Goal: Information Seeking & Learning: Learn about a topic

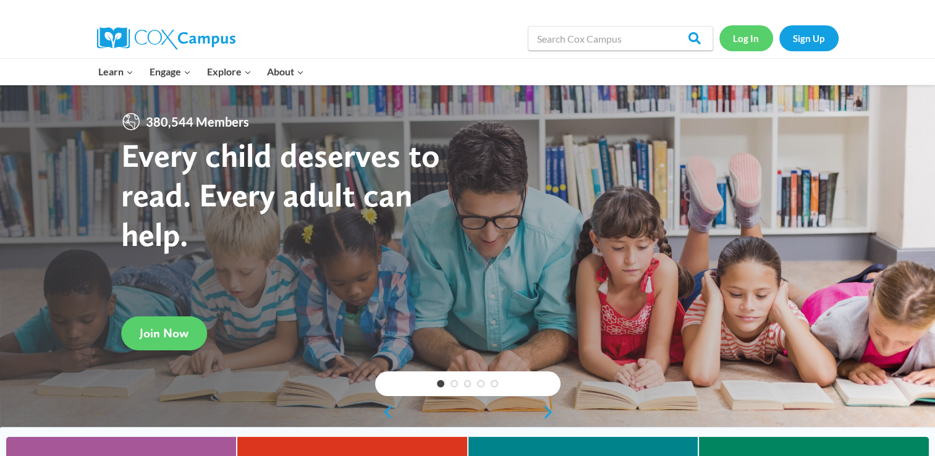
click at [734, 38] on link "Log In" at bounding box center [746, 37] width 54 height 25
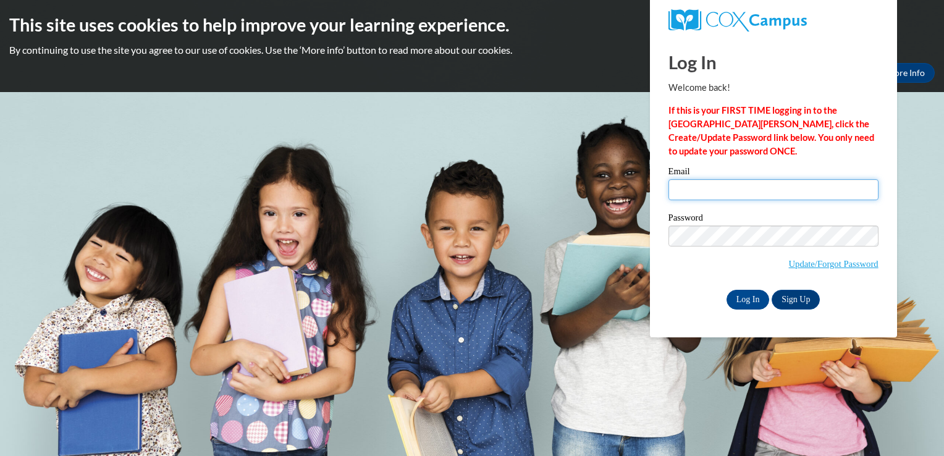
click at [693, 191] on input "Email" at bounding box center [773, 189] width 210 height 21
type input "TINA.FIDDLER83@GMAIL.COM"
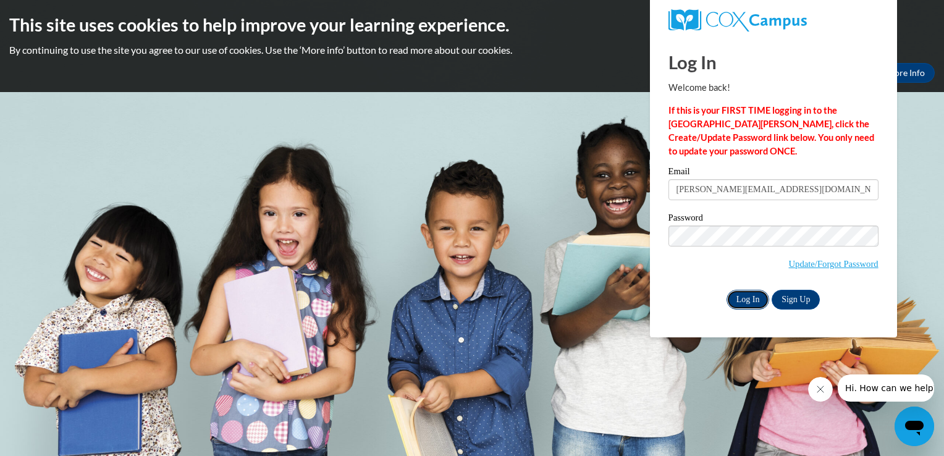
click at [740, 302] on input "Log In" at bounding box center [747, 300] width 43 height 20
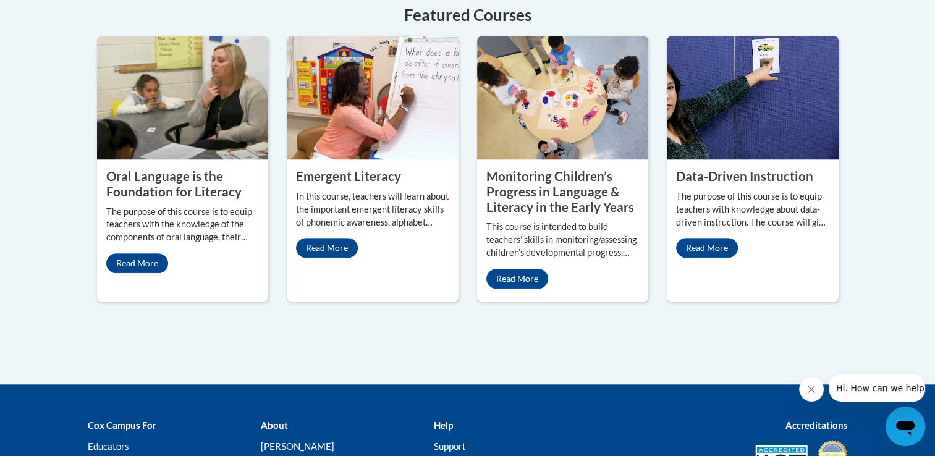
scroll to position [1240, 0]
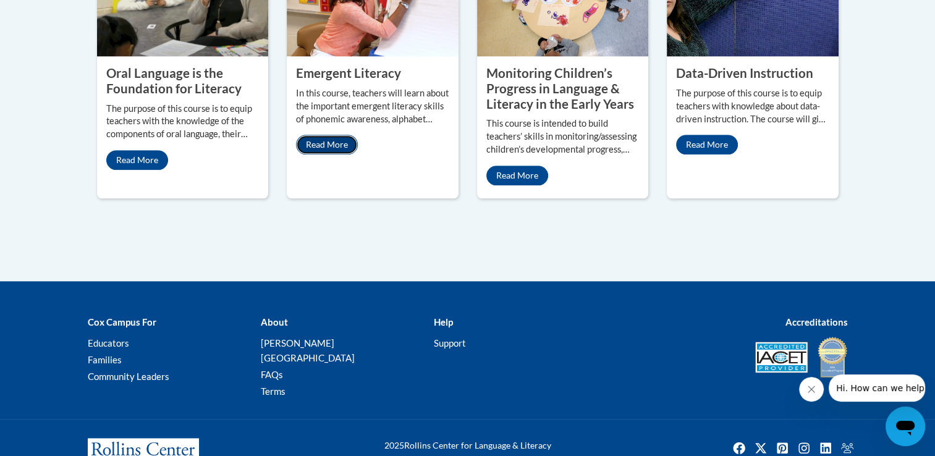
click at [311, 135] on link "Read More" at bounding box center [327, 145] width 62 height 20
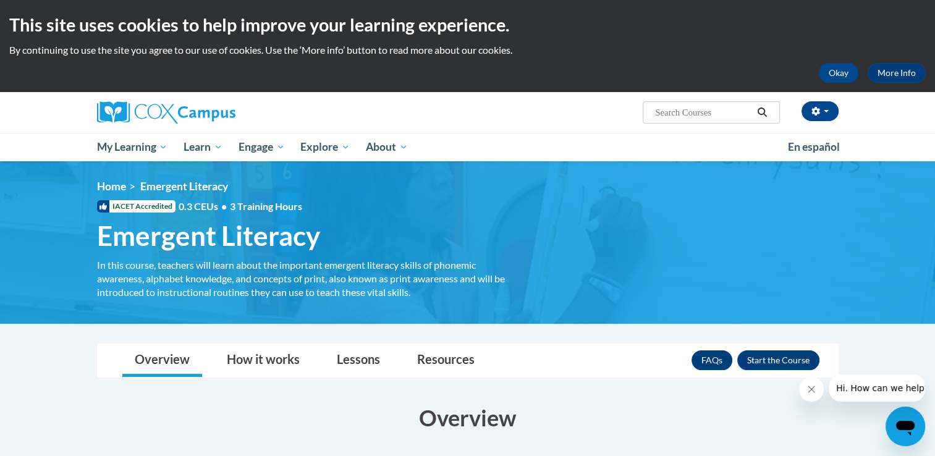
click at [707, 114] on input "Search..." at bounding box center [703, 112] width 99 height 15
type input "meaningful conversations"
click at [761, 115] on icon "Search" at bounding box center [761, 111] width 9 height 9
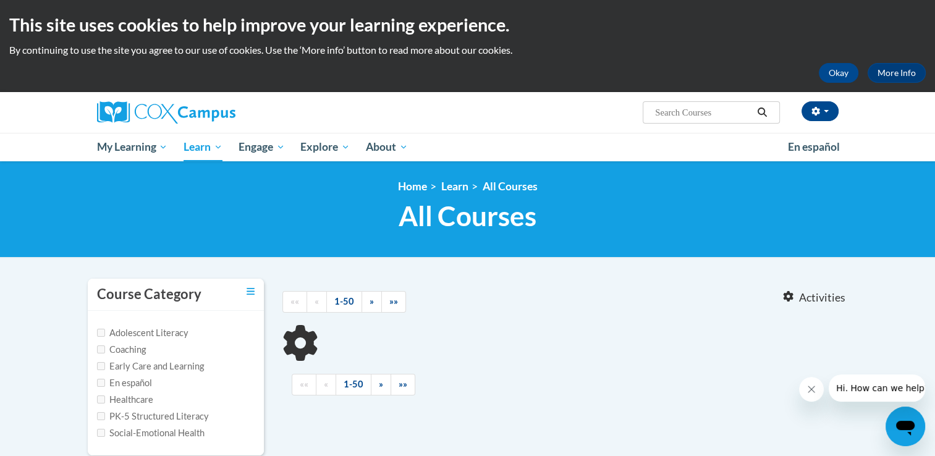
type input "meaningful conversations"
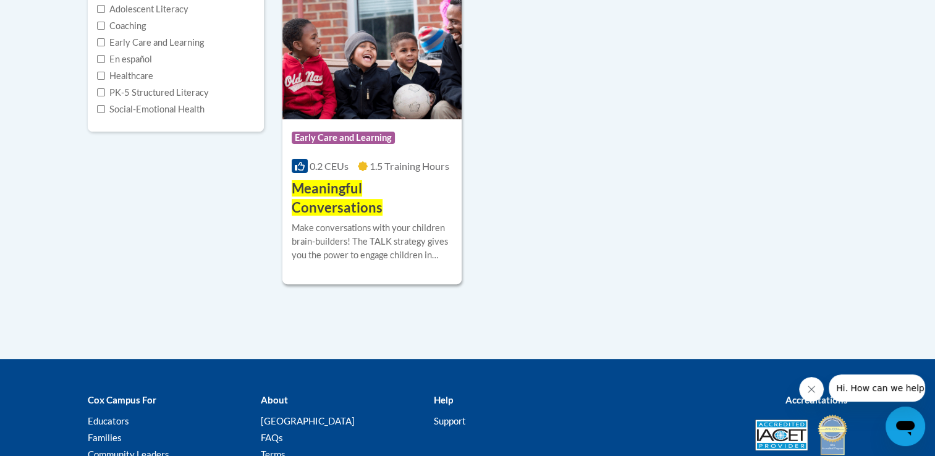
scroll to position [367, 0]
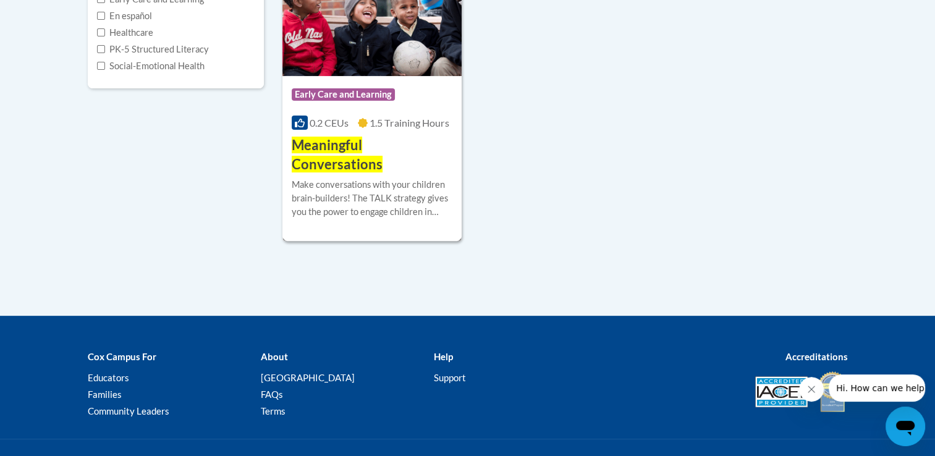
click at [348, 145] on span "Meaningful Conversations" at bounding box center [337, 155] width 91 height 36
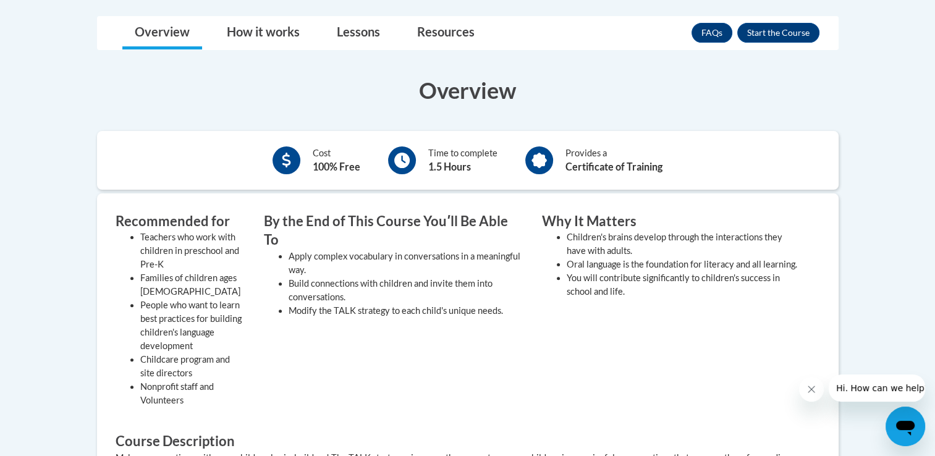
scroll to position [331, 0]
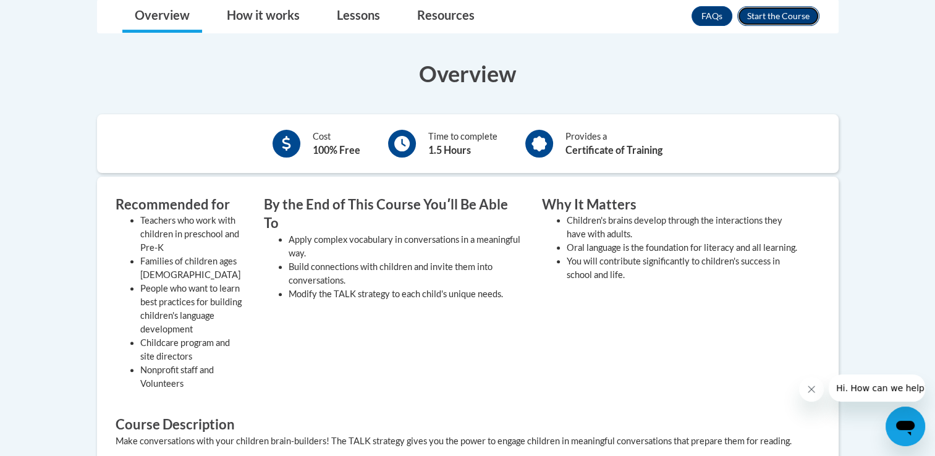
click at [770, 17] on button "Enroll" at bounding box center [778, 16] width 82 height 20
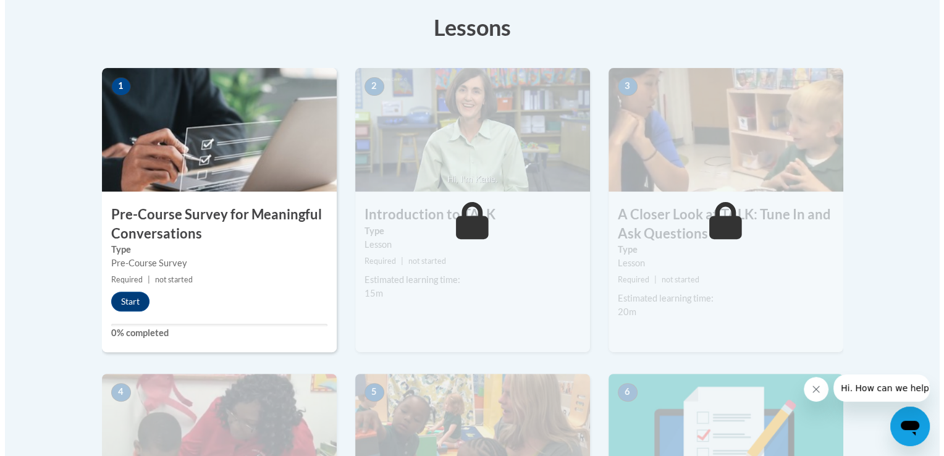
scroll to position [341, 0]
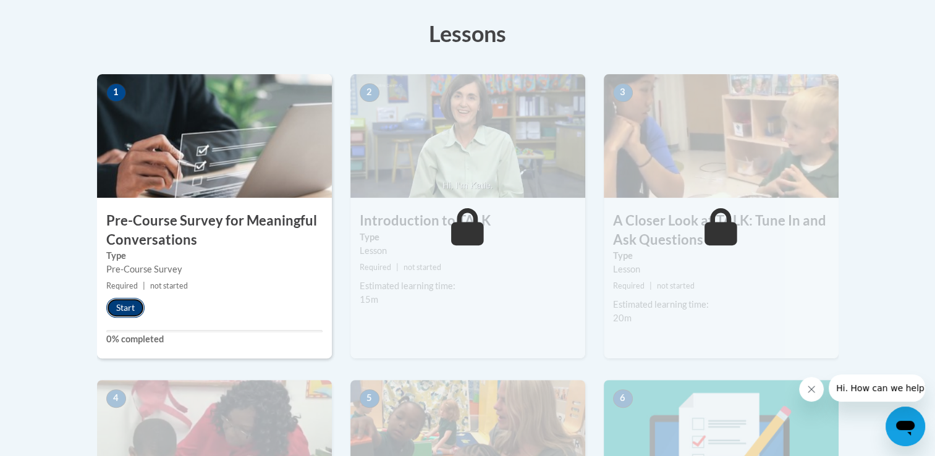
click at [117, 305] on button "Start" at bounding box center [125, 308] width 38 height 20
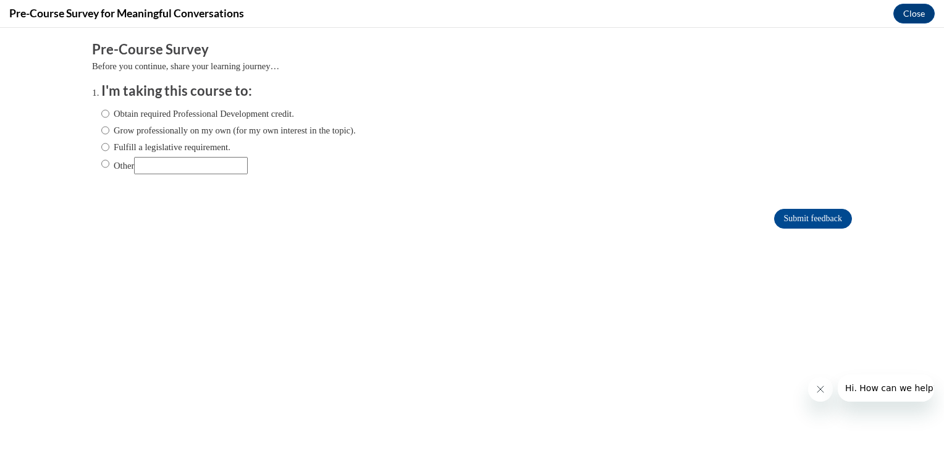
scroll to position [0, 0]
click at [101, 110] on input "Obtain required Professional Development credit." at bounding box center [105, 114] width 8 height 14
radio input "true"
click at [778, 215] on input "Submit feedback" at bounding box center [813, 219] width 78 height 20
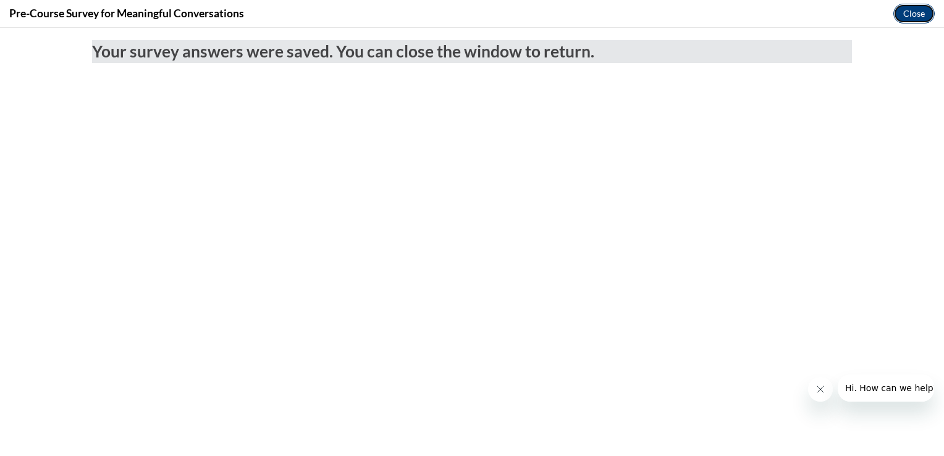
click at [904, 19] on button "Close" at bounding box center [913, 14] width 41 height 20
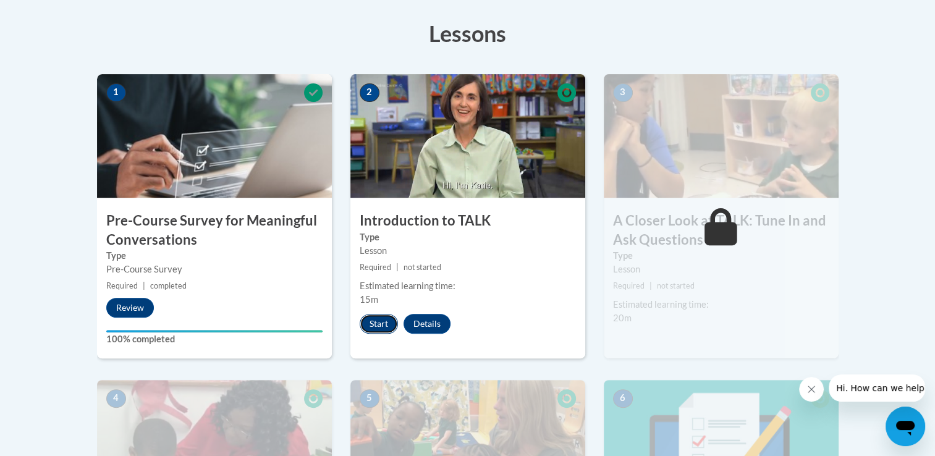
click at [373, 325] on button "Start" at bounding box center [379, 324] width 38 height 20
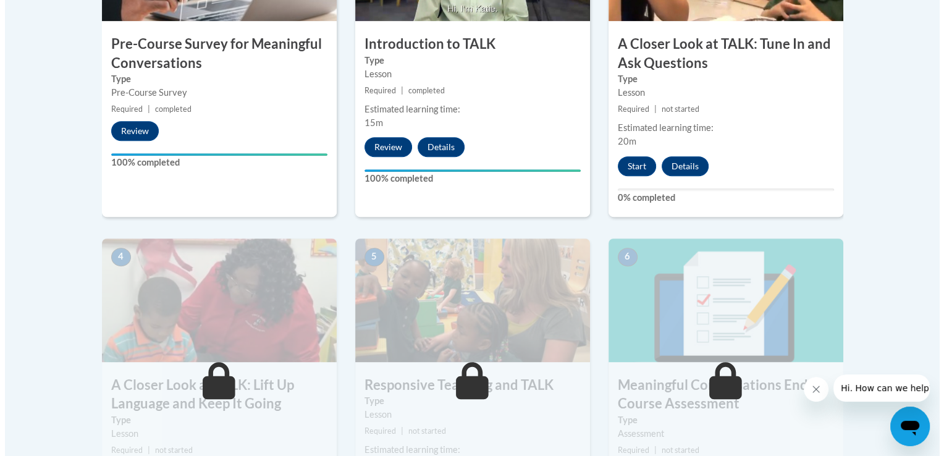
scroll to position [544, 0]
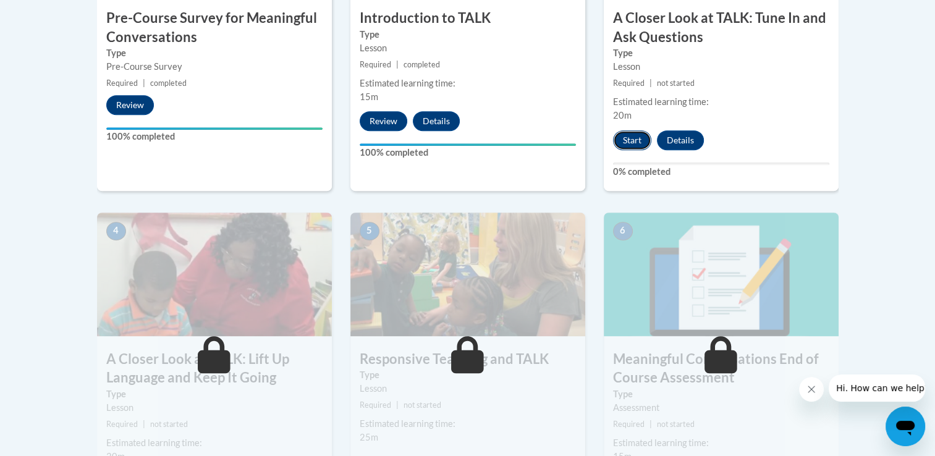
click at [630, 133] on button "Start" at bounding box center [632, 140] width 38 height 20
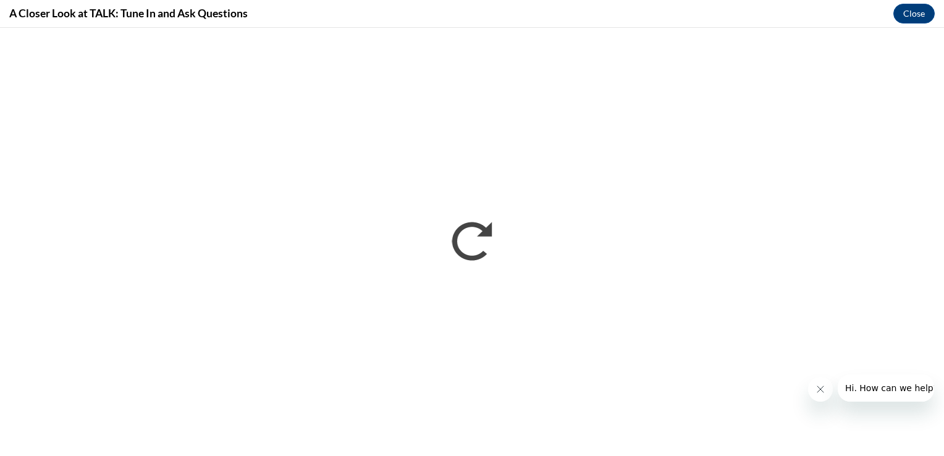
scroll to position [0, 0]
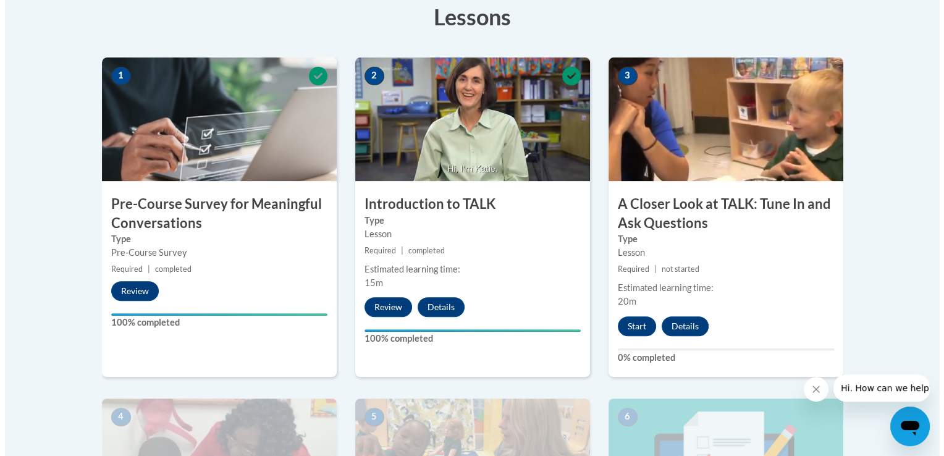
scroll to position [365, 0]
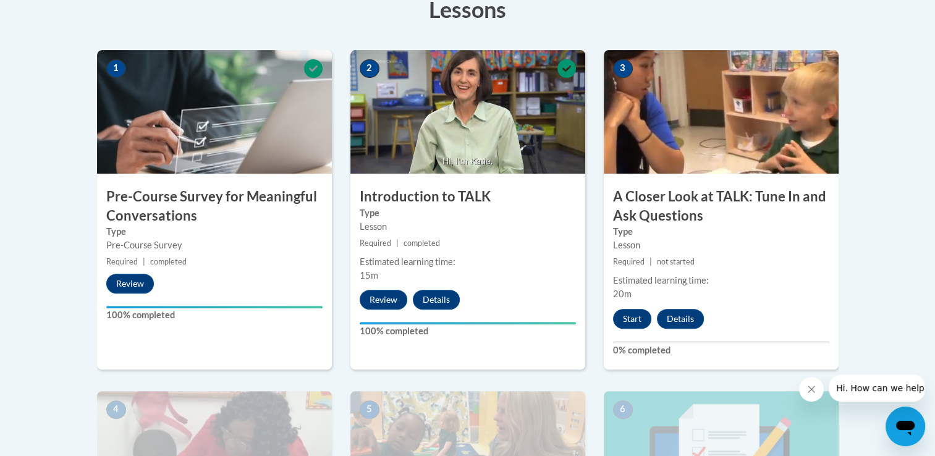
click at [892, 152] on body "This site uses cookies to help improve your learning experience. By continuing …" at bounding box center [467, 303] width 935 height 1336
click at [635, 321] on button "Start" at bounding box center [632, 319] width 38 height 20
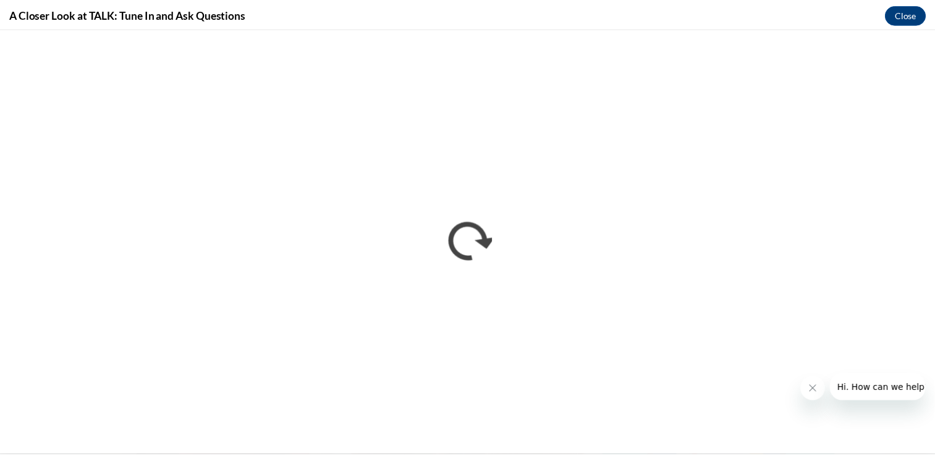
scroll to position [0, 0]
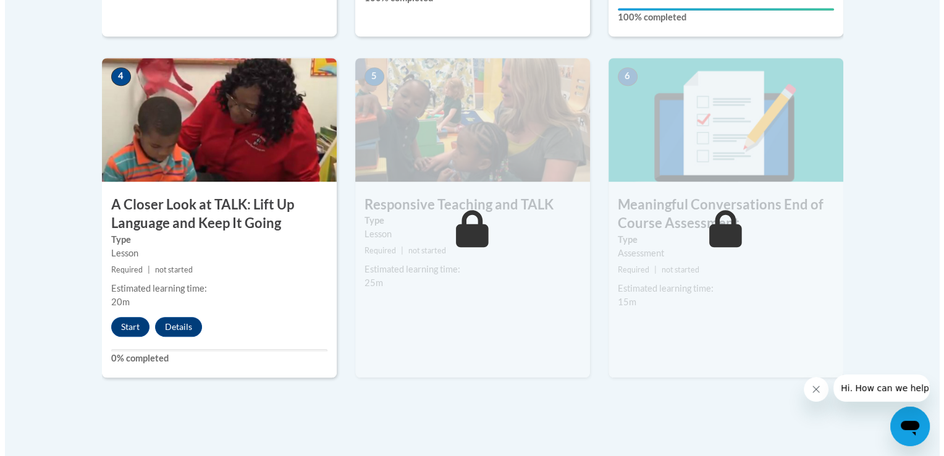
scroll to position [709, 0]
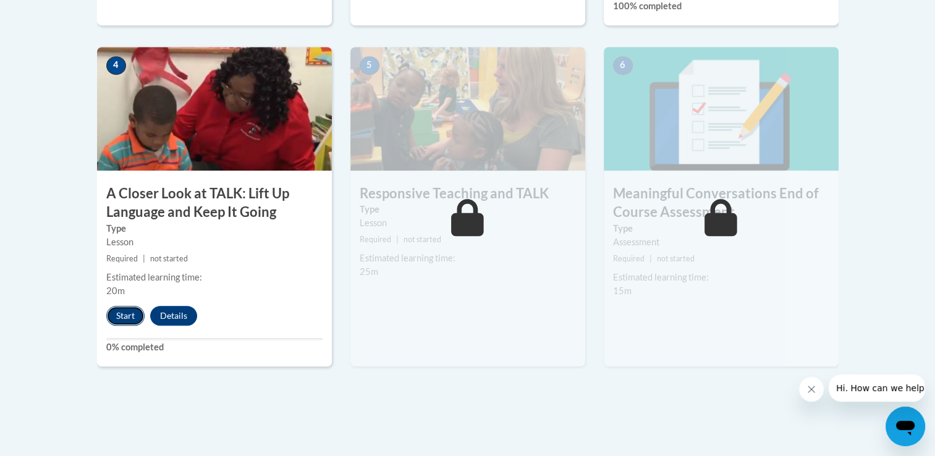
click at [120, 308] on button "Start" at bounding box center [125, 316] width 38 height 20
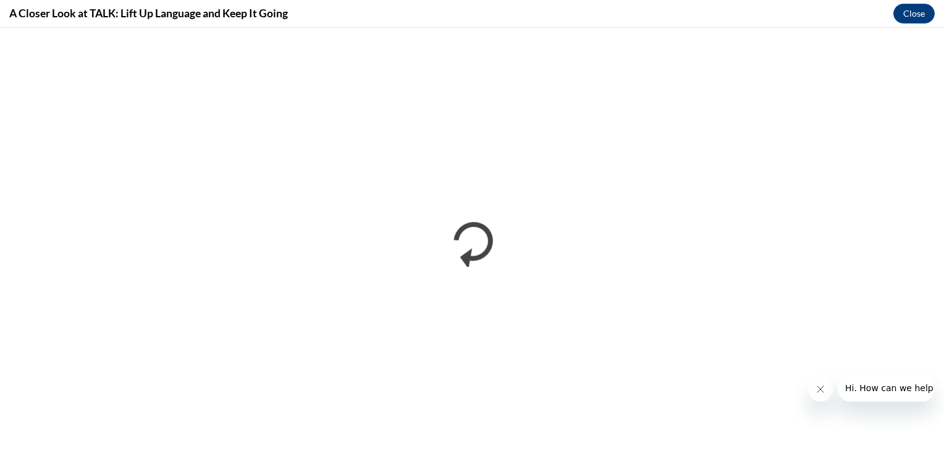
scroll to position [0, 0]
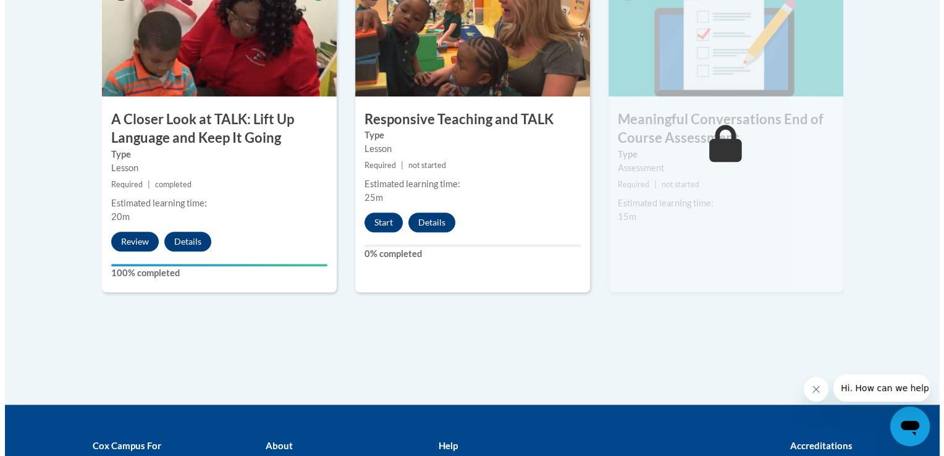
scroll to position [788, 0]
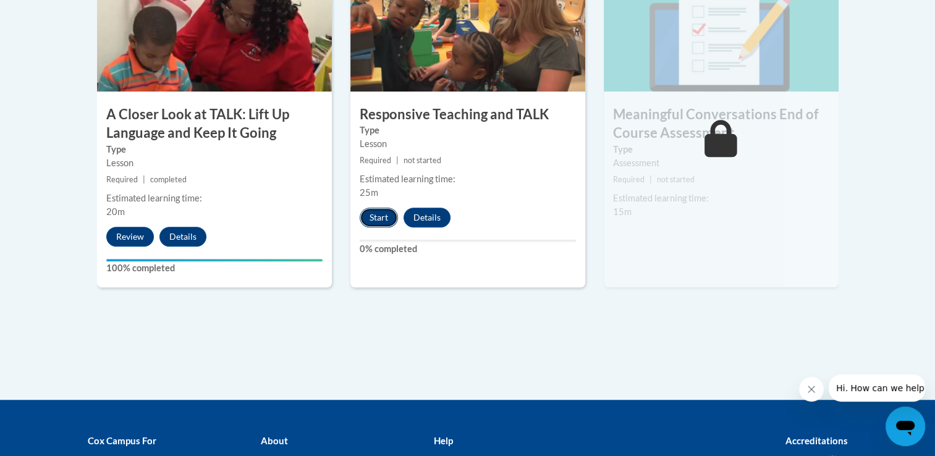
click at [368, 217] on button "Start" at bounding box center [379, 218] width 38 height 20
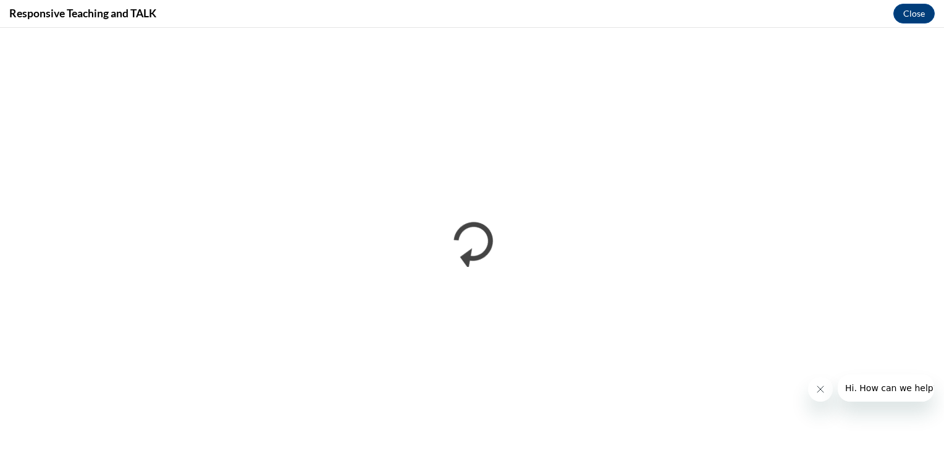
scroll to position [0, 0]
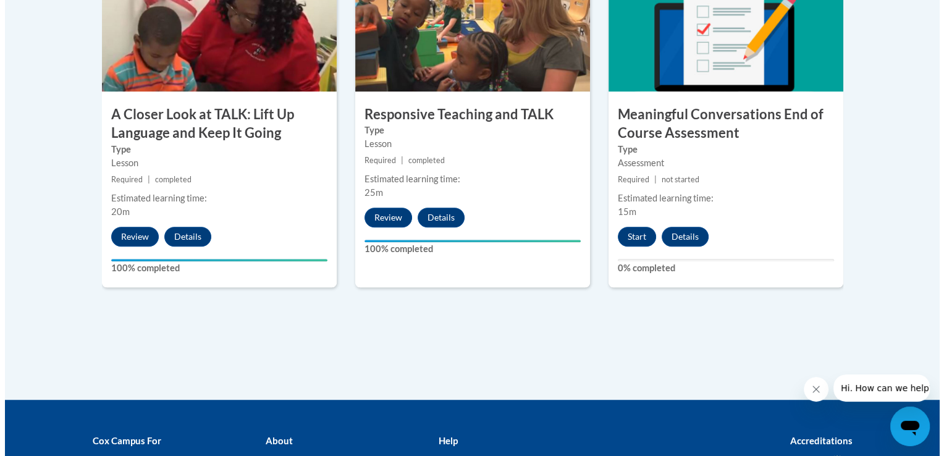
scroll to position [798, 0]
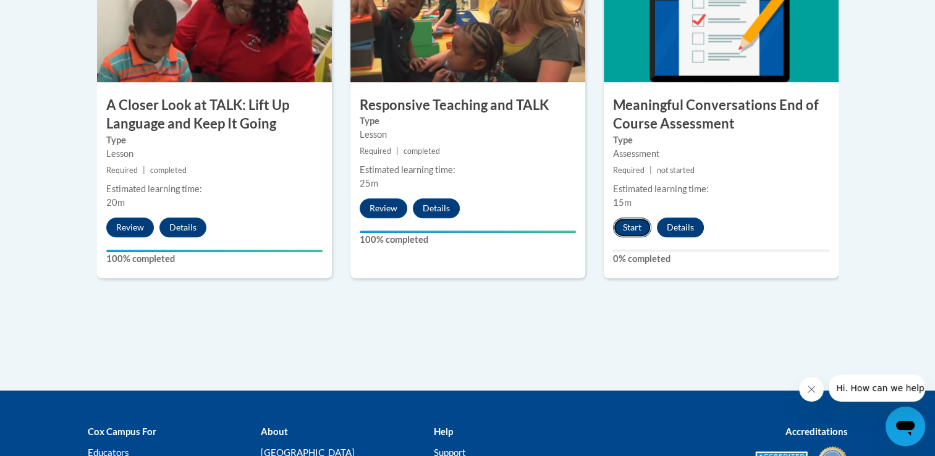
click at [620, 225] on button "Start" at bounding box center [632, 227] width 38 height 20
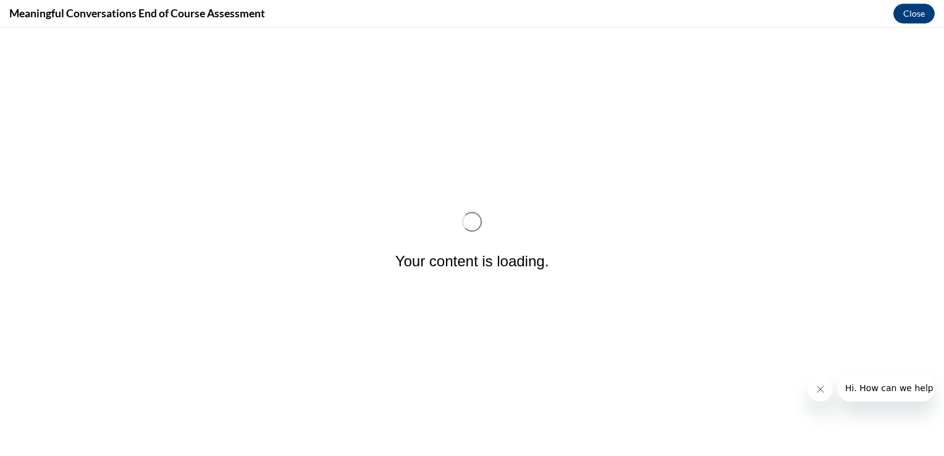
scroll to position [0, 0]
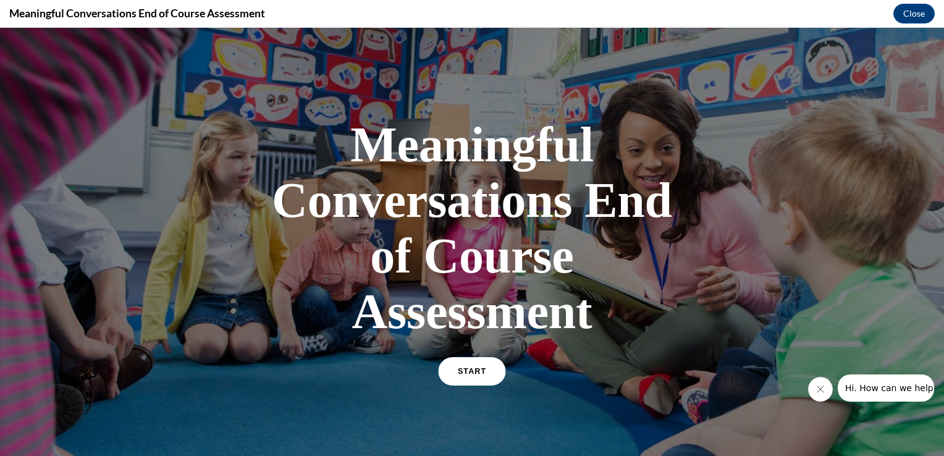
click at [455, 378] on link "START" at bounding box center [471, 371] width 67 height 28
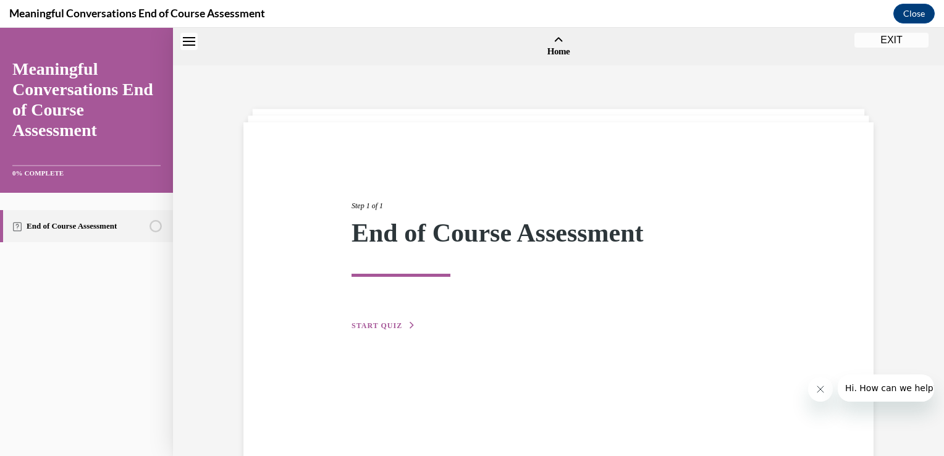
scroll to position [38, 0]
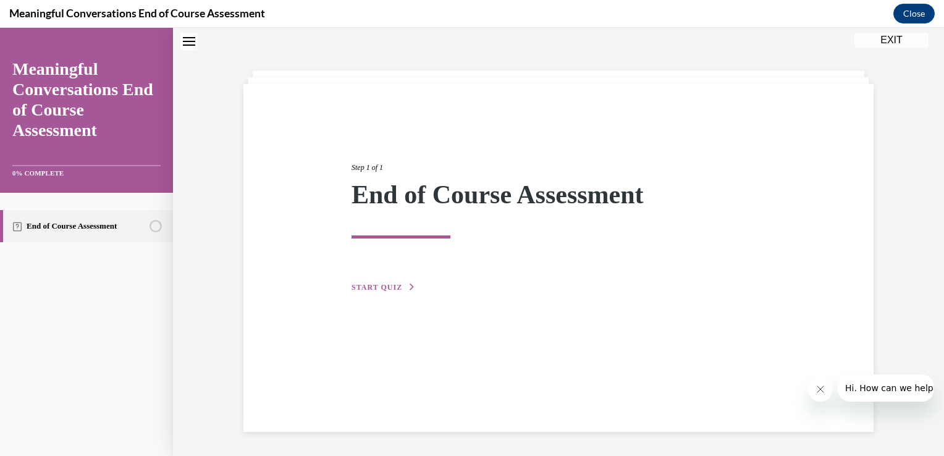
click at [368, 290] on span "START QUIZ" at bounding box center [377, 287] width 51 height 9
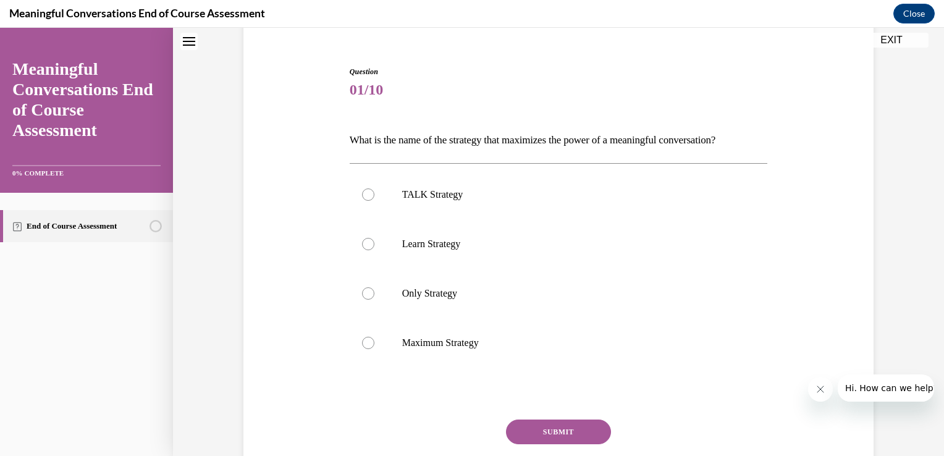
scroll to position [133, 0]
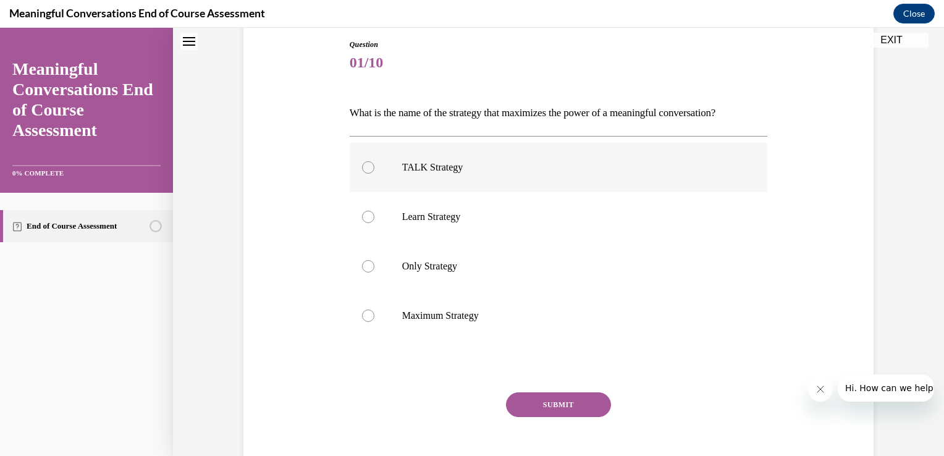
click at [362, 170] on div at bounding box center [368, 167] width 12 height 12
click at [362, 170] on input "TALK Strategy" at bounding box center [368, 167] width 12 height 12
radio input "true"
click at [536, 408] on button "SUBMIT" at bounding box center [558, 404] width 105 height 25
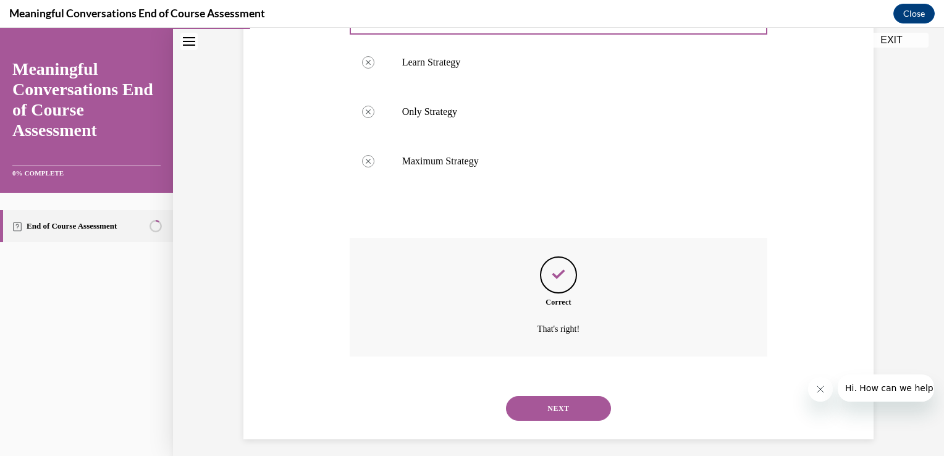
scroll to position [294, 0]
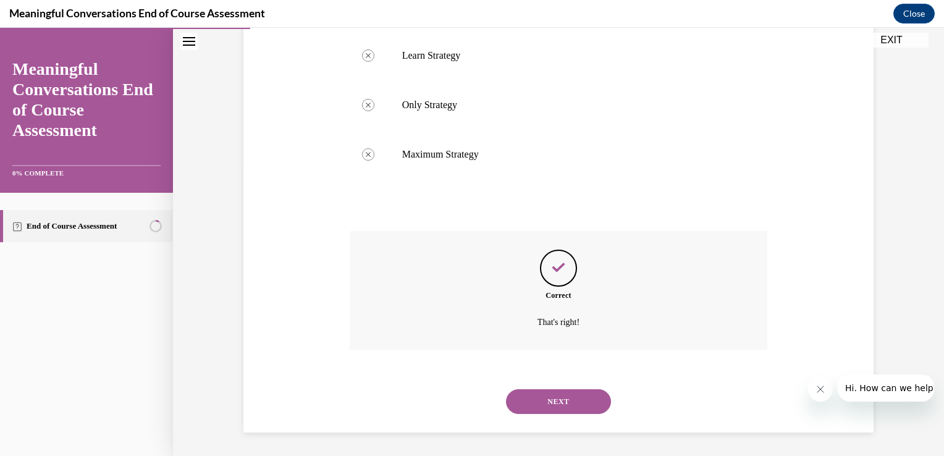
click at [536, 408] on button "NEXT" at bounding box center [558, 401] width 105 height 25
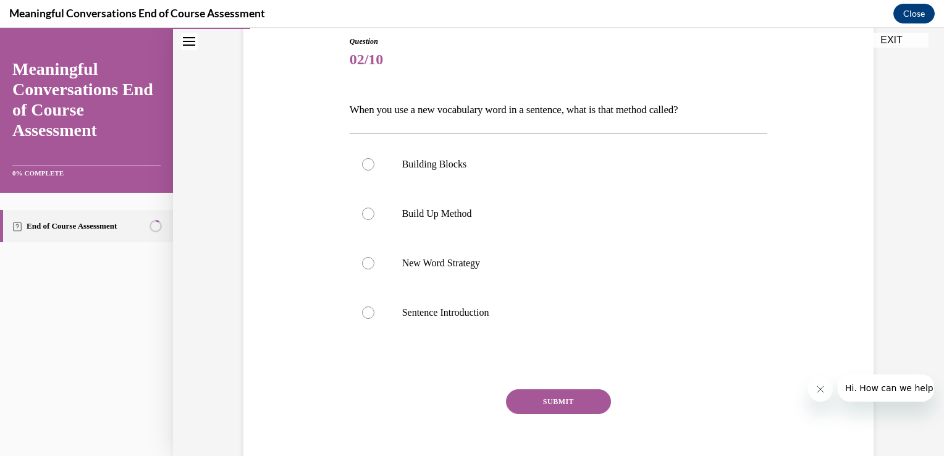
scroll to position [148, 0]
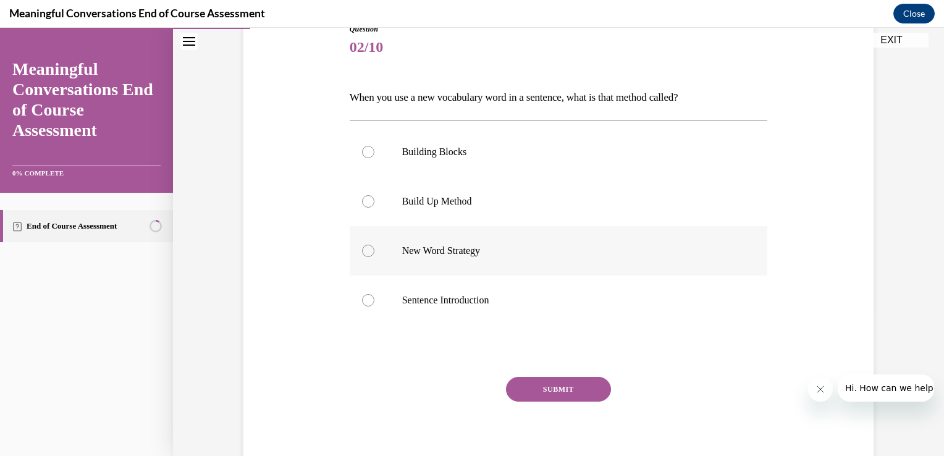
click at [362, 250] on div at bounding box center [368, 251] width 12 height 12
click at [362, 250] on input "New Word Strategy" at bounding box center [368, 251] width 12 height 12
radio input "true"
click at [529, 392] on button "SUBMIT" at bounding box center [558, 389] width 105 height 25
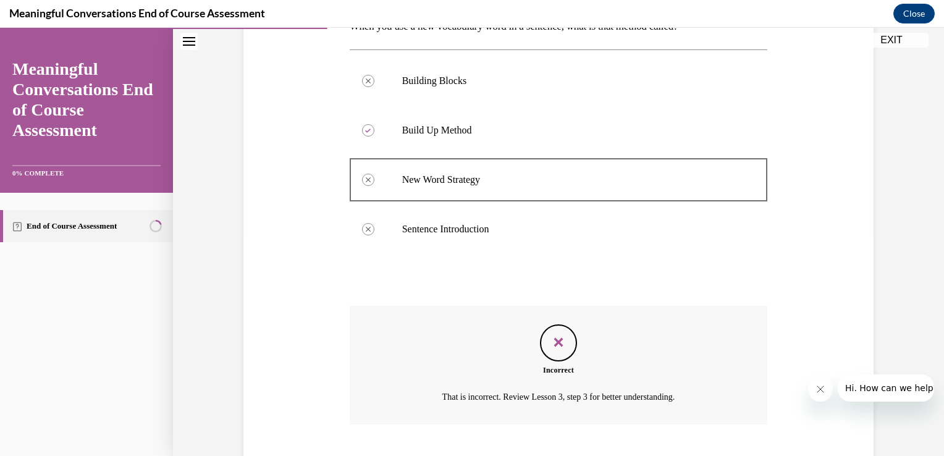
scroll to position [294, 0]
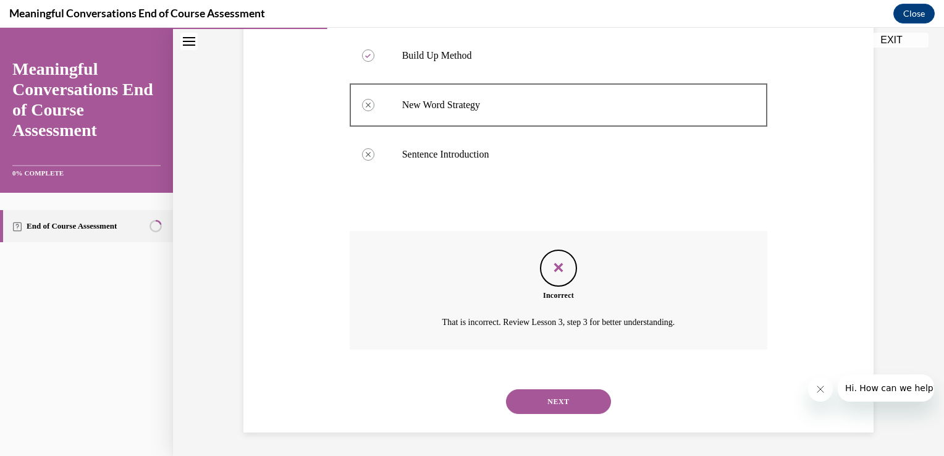
click at [547, 399] on button "NEXT" at bounding box center [558, 401] width 105 height 25
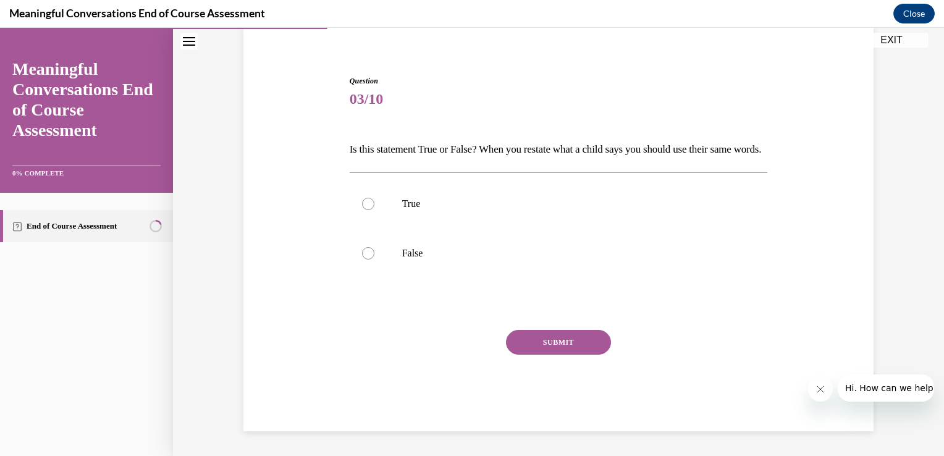
scroll to position [117, 0]
click at [368, 204] on div at bounding box center [368, 204] width 12 height 12
click at [368, 204] on input "True" at bounding box center [368, 204] width 12 height 12
radio input "true"
click at [538, 344] on button "SUBMIT" at bounding box center [558, 342] width 105 height 25
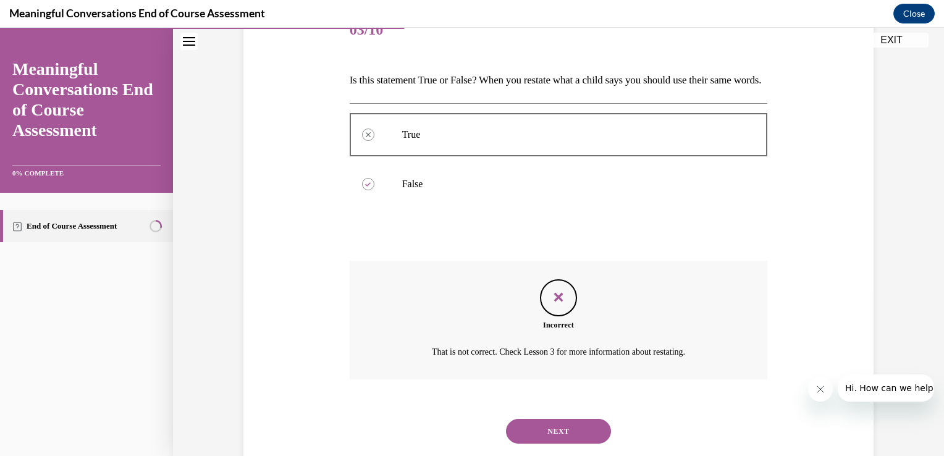
scroll to position [217, 0]
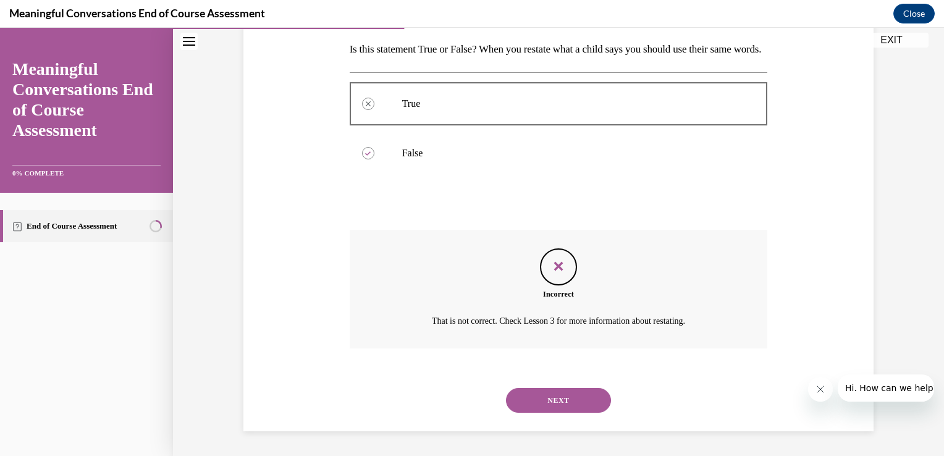
click at [531, 403] on button "NEXT" at bounding box center [558, 400] width 105 height 25
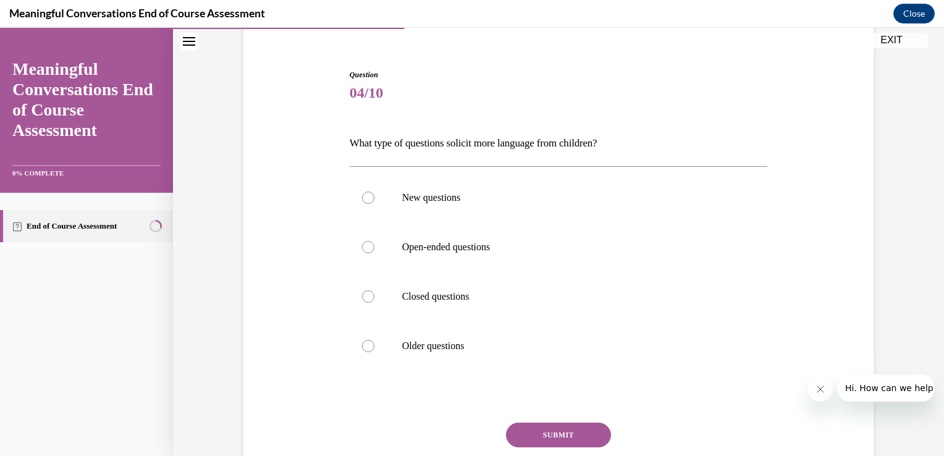
scroll to position [105, 0]
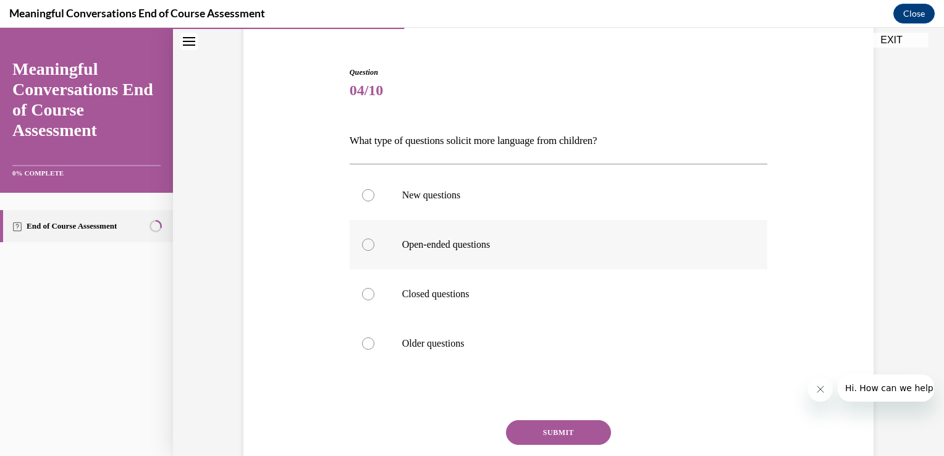
click at [364, 245] on div at bounding box center [368, 244] width 12 height 12
click at [364, 245] on input "Open-ended questions" at bounding box center [368, 244] width 12 height 12
radio input "true"
click at [544, 431] on button "SUBMIT" at bounding box center [558, 432] width 105 height 25
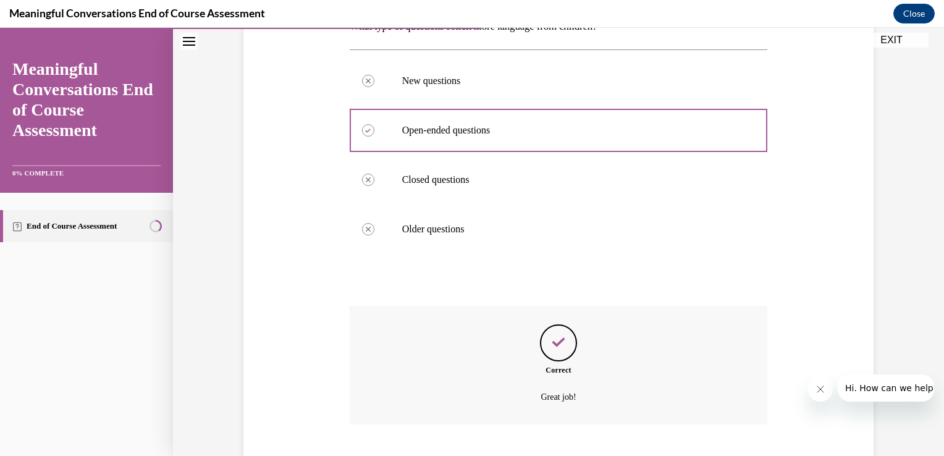
scroll to position [294, 0]
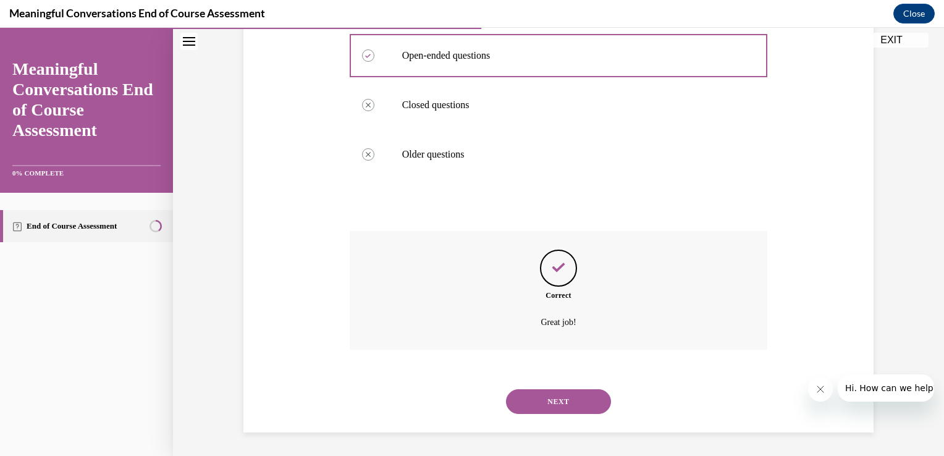
click at [532, 408] on button "NEXT" at bounding box center [558, 401] width 105 height 25
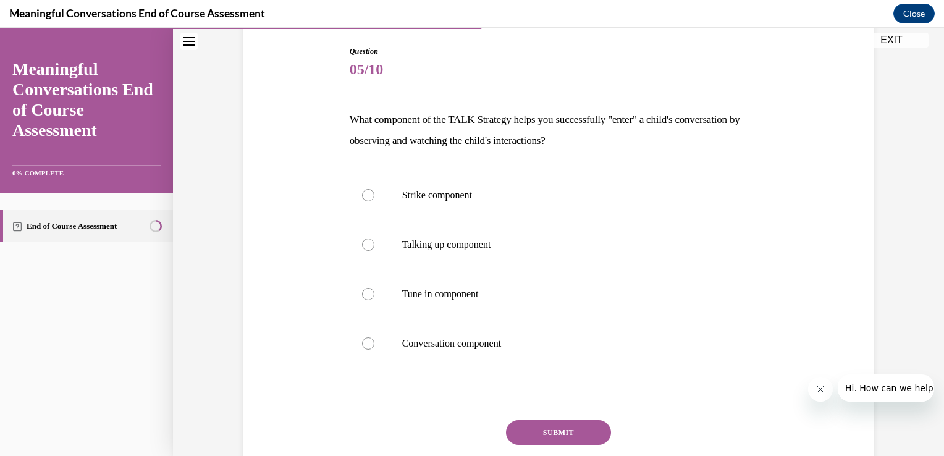
scroll to position [132, 0]
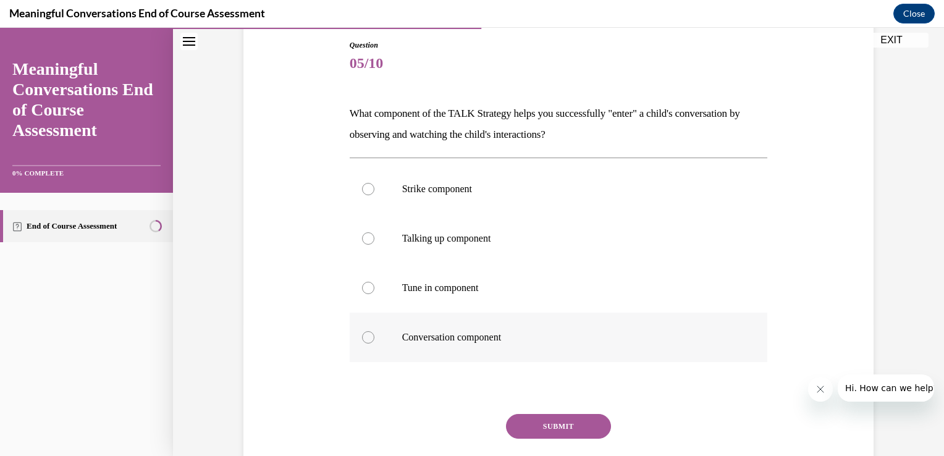
click at [362, 340] on div at bounding box center [368, 337] width 12 height 12
click at [362, 340] on input "Conversation component" at bounding box center [368, 337] width 12 height 12
radio input "true"
click at [538, 426] on button "SUBMIT" at bounding box center [558, 426] width 105 height 25
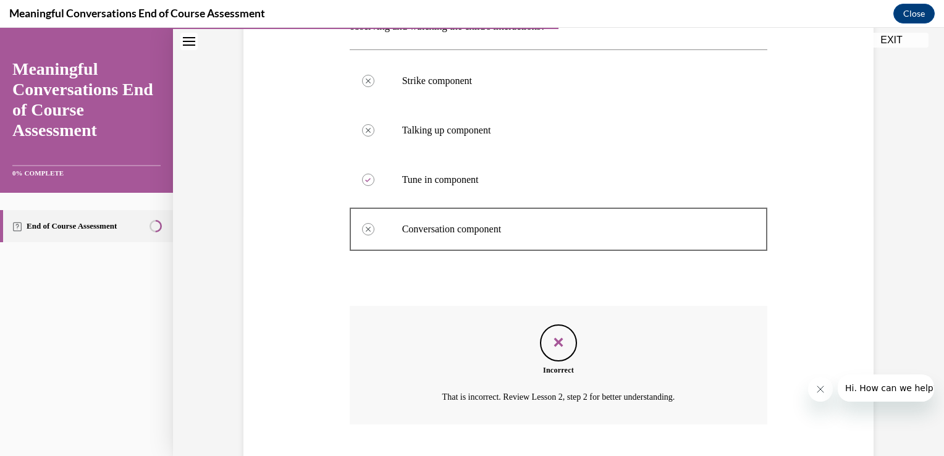
scroll to position [316, 0]
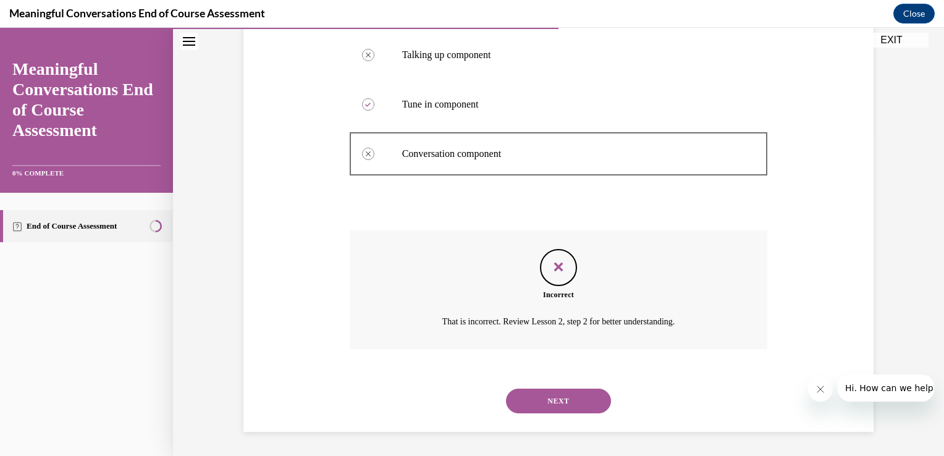
click at [532, 400] on button "NEXT" at bounding box center [558, 401] width 105 height 25
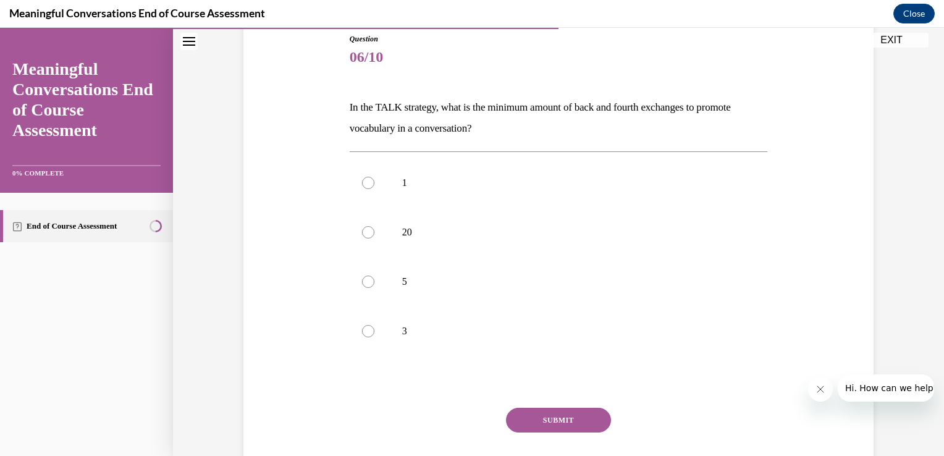
scroll to position [141, 0]
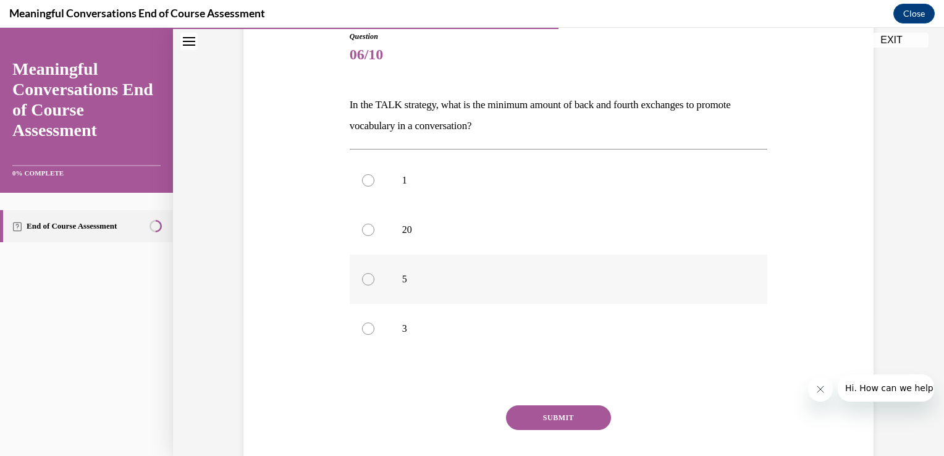
click at [363, 278] on div at bounding box center [368, 279] width 12 height 12
click at [363, 278] on input "5" at bounding box center [368, 279] width 12 height 12
radio input "true"
click at [554, 419] on button "SUBMIT" at bounding box center [558, 417] width 105 height 25
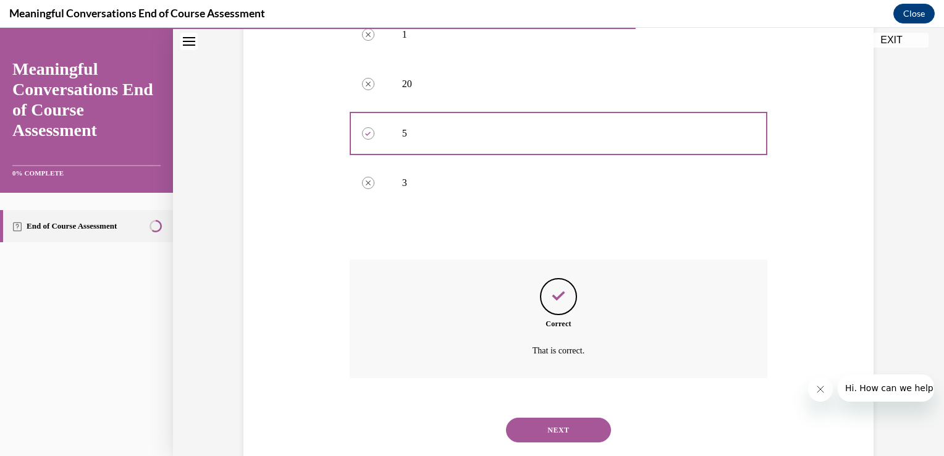
scroll to position [316, 0]
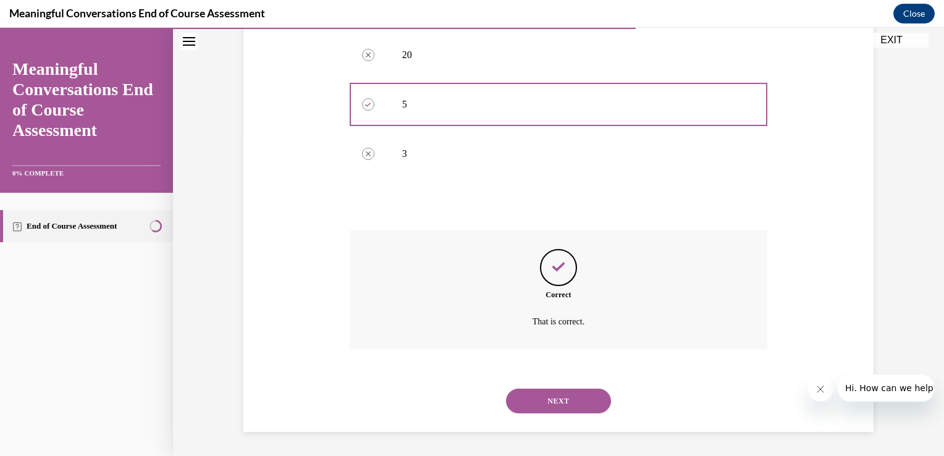
click at [530, 406] on button "NEXT" at bounding box center [558, 401] width 105 height 25
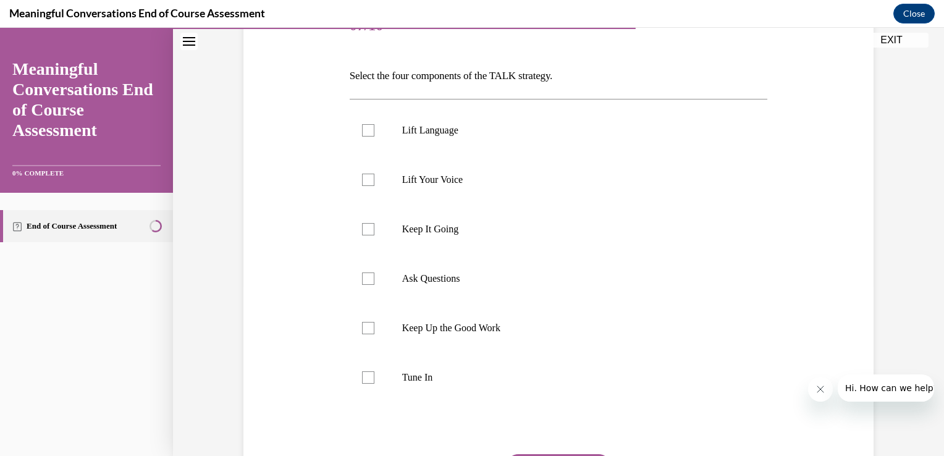
scroll to position [200, 0]
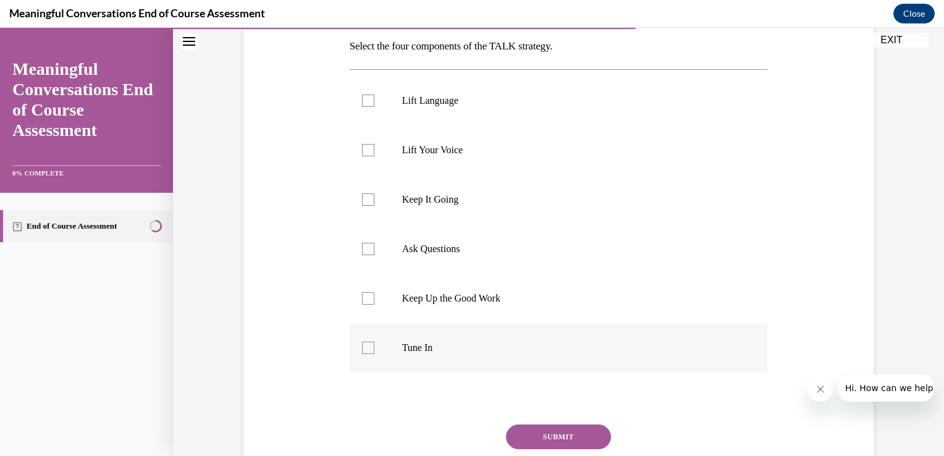
click at [366, 351] on div at bounding box center [368, 348] width 12 height 12
click at [366, 351] on input "Tune In" at bounding box center [368, 348] width 12 height 12
checkbox input "true"
click at [365, 255] on label "Ask Questions" at bounding box center [559, 248] width 418 height 49
click at [365, 255] on input "Ask Questions" at bounding box center [368, 249] width 12 height 12
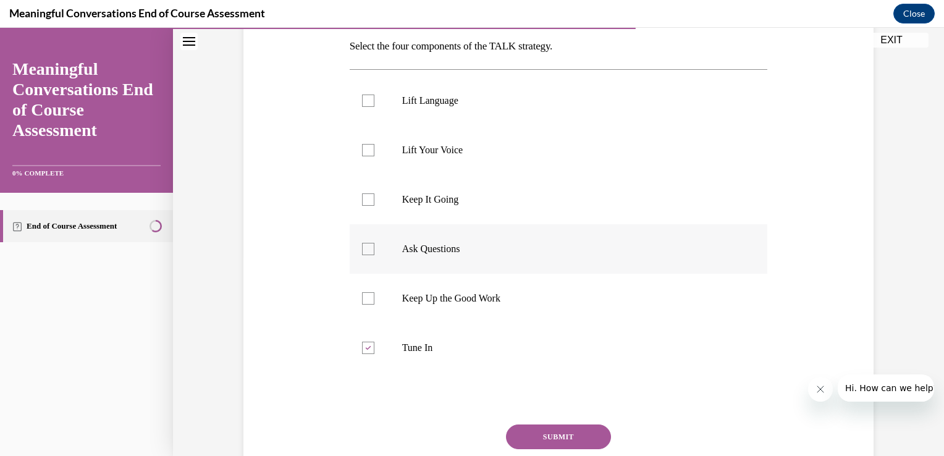
checkbox input "true"
click at [362, 202] on div at bounding box center [368, 199] width 12 height 12
click at [362, 202] on input "Keep It Going" at bounding box center [368, 199] width 12 height 12
checkbox input "true"
click at [362, 103] on div at bounding box center [368, 101] width 12 height 12
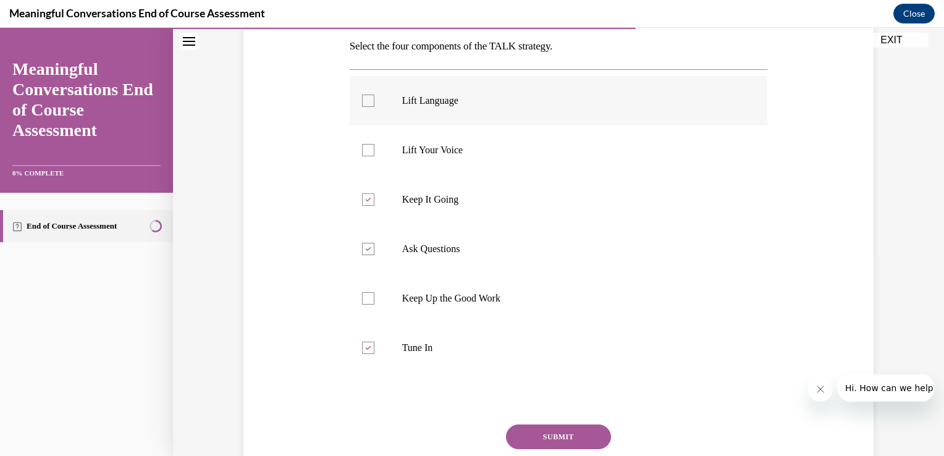
click at [362, 103] on input "Lift Language" at bounding box center [368, 101] width 12 height 12
checkbox input "true"
click at [539, 439] on button "SUBMIT" at bounding box center [558, 436] width 105 height 25
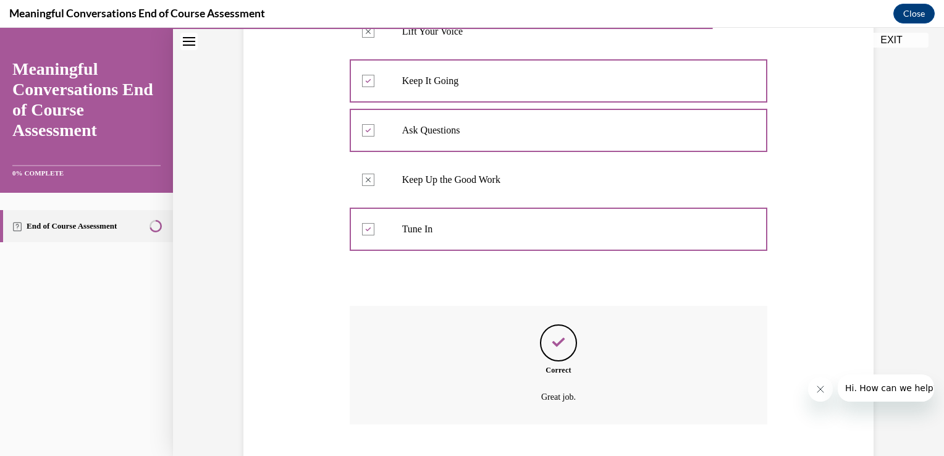
scroll to position [393, 0]
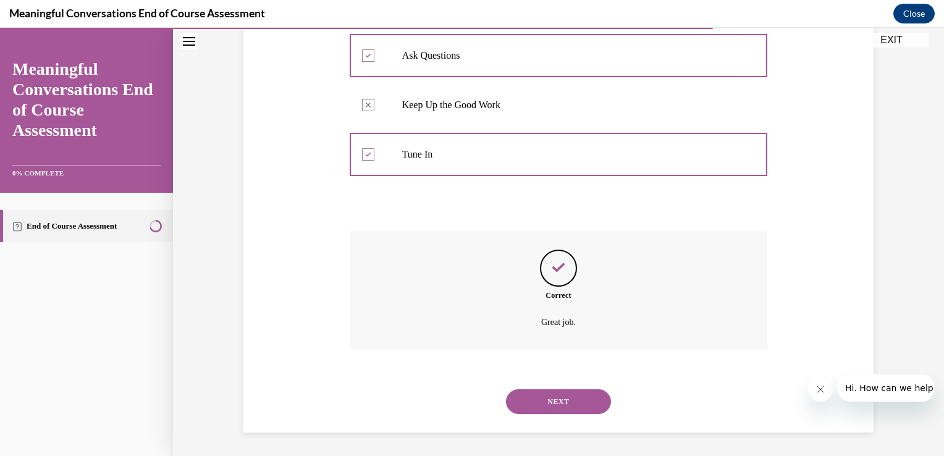
click at [526, 401] on button "NEXT" at bounding box center [558, 401] width 105 height 25
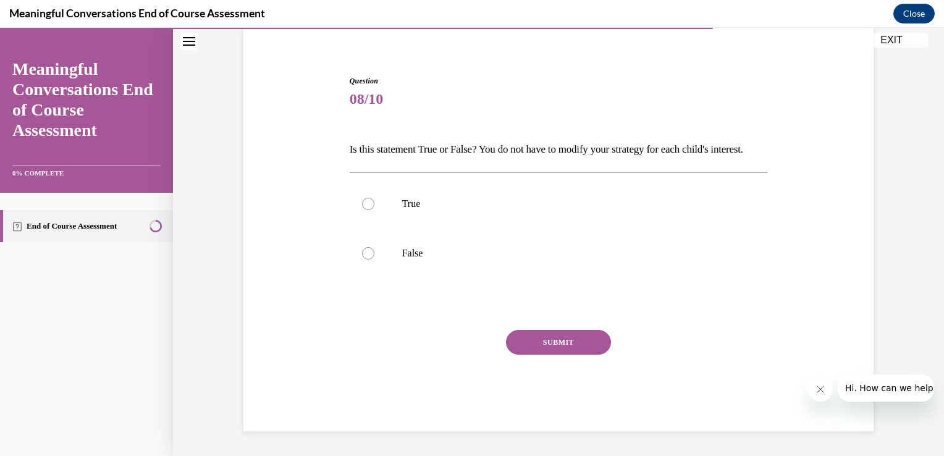
scroll to position [117, 0]
click at [365, 253] on div at bounding box center [368, 253] width 12 height 12
click at [365, 253] on input "False" at bounding box center [368, 253] width 12 height 12
radio input "true"
click at [554, 327] on div "Question 08/10 Is this statement True or False? You do not have to modify your …" at bounding box center [559, 253] width 418 height 356
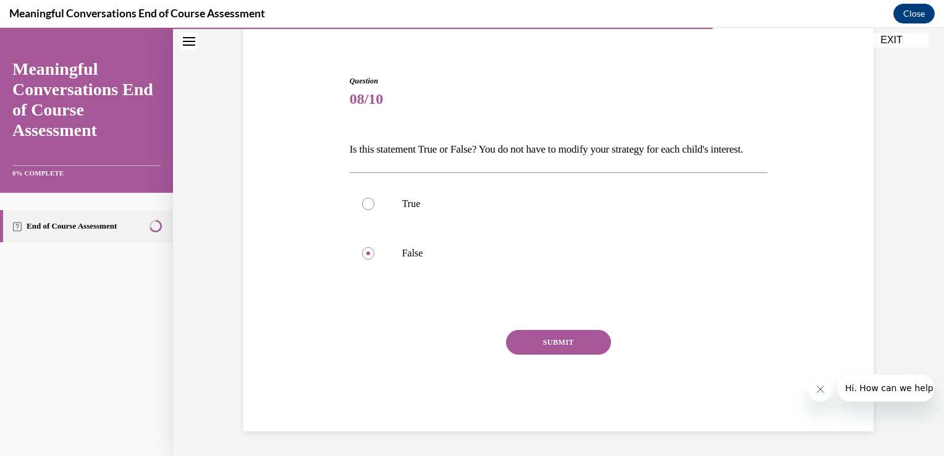
click at [533, 347] on button "SUBMIT" at bounding box center [558, 342] width 105 height 25
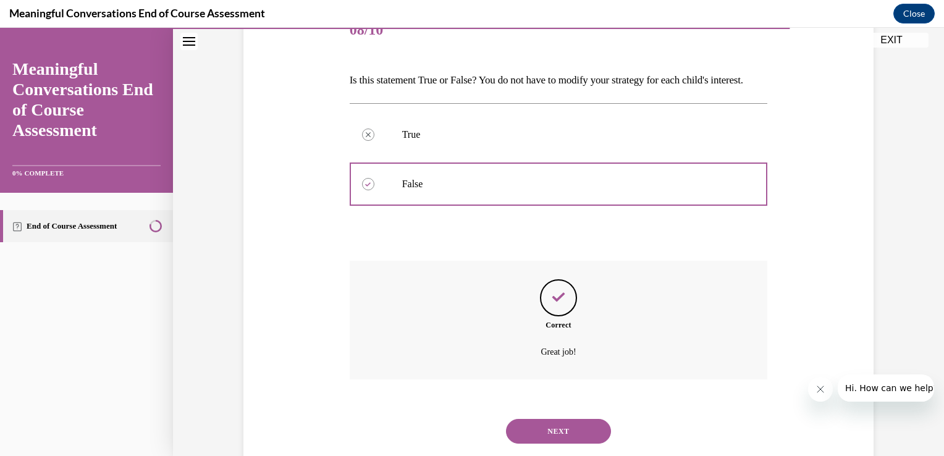
scroll to position [217, 0]
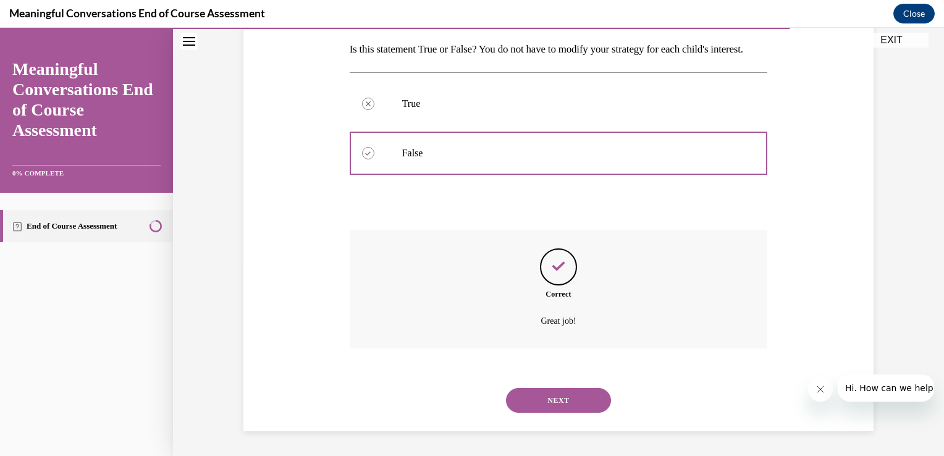
click at [536, 402] on button "NEXT" at bounding box center [558, 400] width 105 height 25
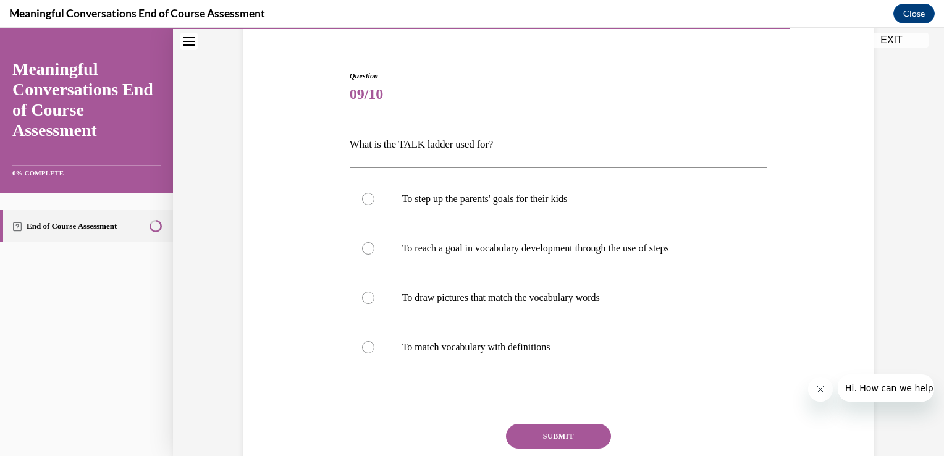
scroll to position [125, 0]
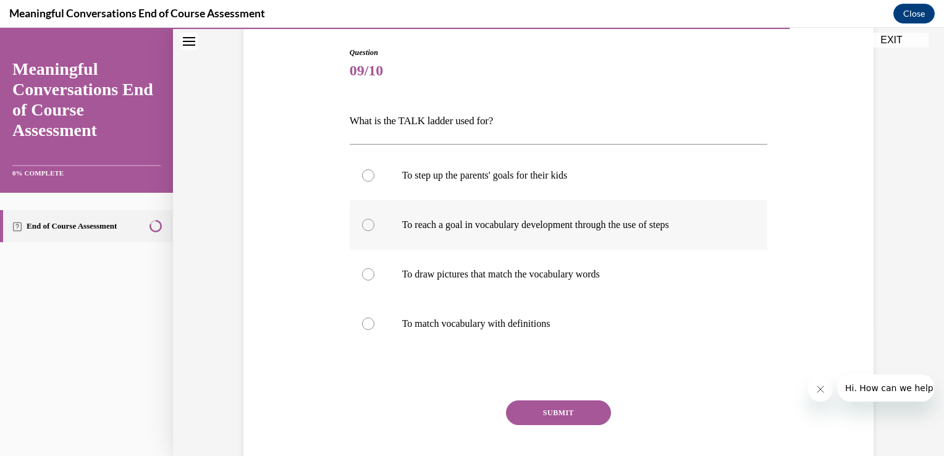
click at [362, 224] on div at bounding box center [368, 225] width 12 height 12
click at [362, 224] on input "To reach a goal in vocabulary development through the use of steps" at bounding box center [368, 225] width 12 height 12
radio input "true"
click at [533, 414] on button "SUBMIT" at bounding box center [558, 412] width 105 height 25
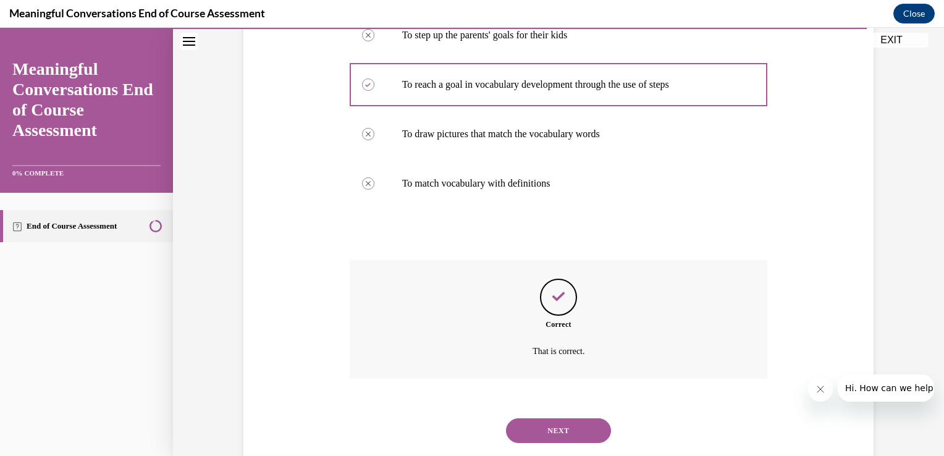
scroll to position [294, 0]
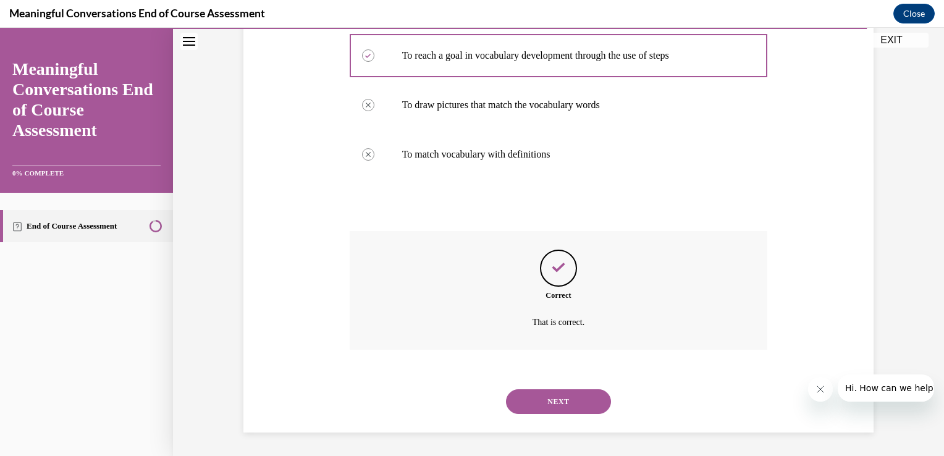
click at [536, 398] on button "NEXT" at bounding box center [558, 401] width 105 height 25
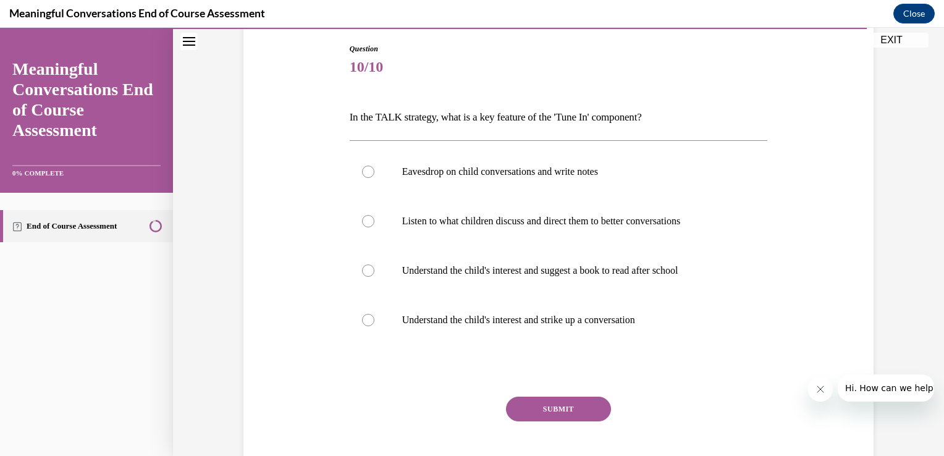
scroll to position [137, 0]
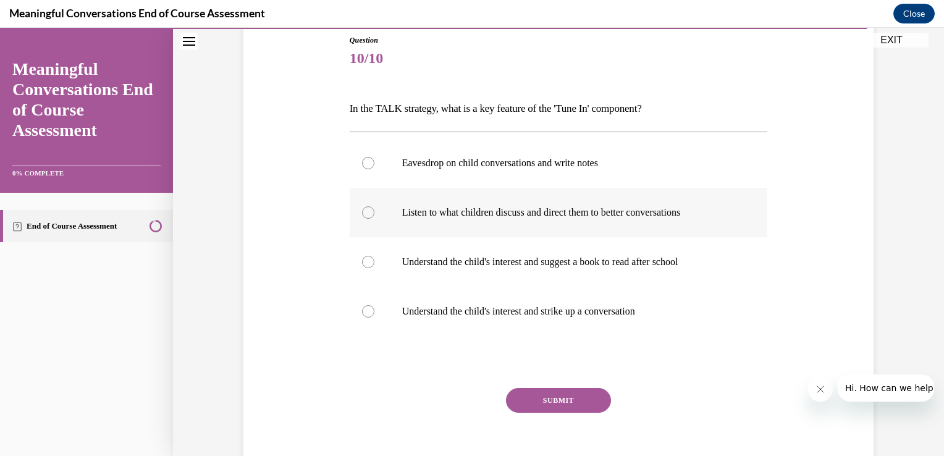
click at [363, 210] on div at bounding box center [368, 212] width 12 height 12
click at [363, 210] on input "Listen to what children discuss and direct them to better conversations" at bounding box center [368, 212] width 12 height 12
radio input "true"
click at [562, 398] on button "SUBMIT" at bounding box center [558, 400] width 105 height 25
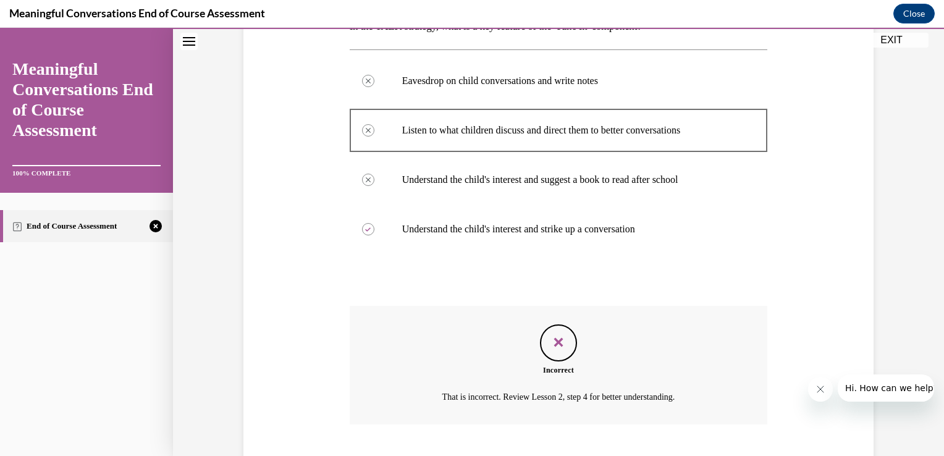
scroll to position [294, 0]
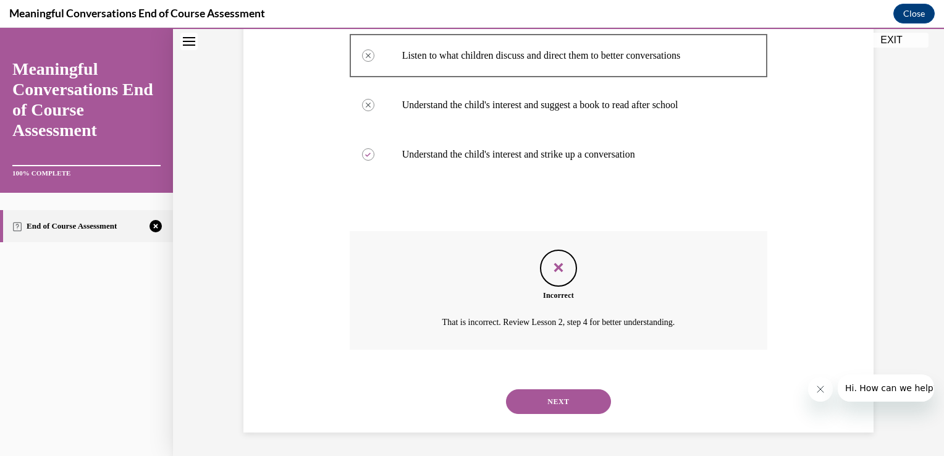
click at [562, 398] on button "NEXT" at bounding box center [558, 401] width 105 height 25
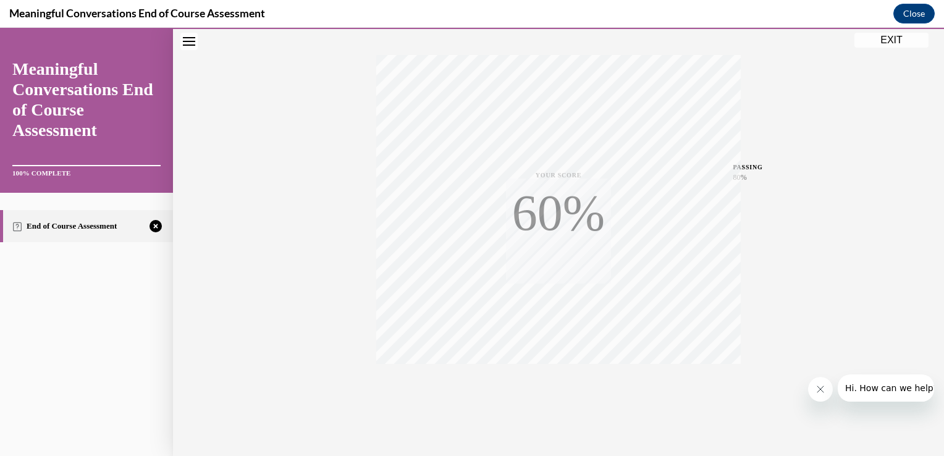
scroll to position [204, 0]
click at [560, 387] on icon "button" at bounding box center [559, 381] width 44 height 14
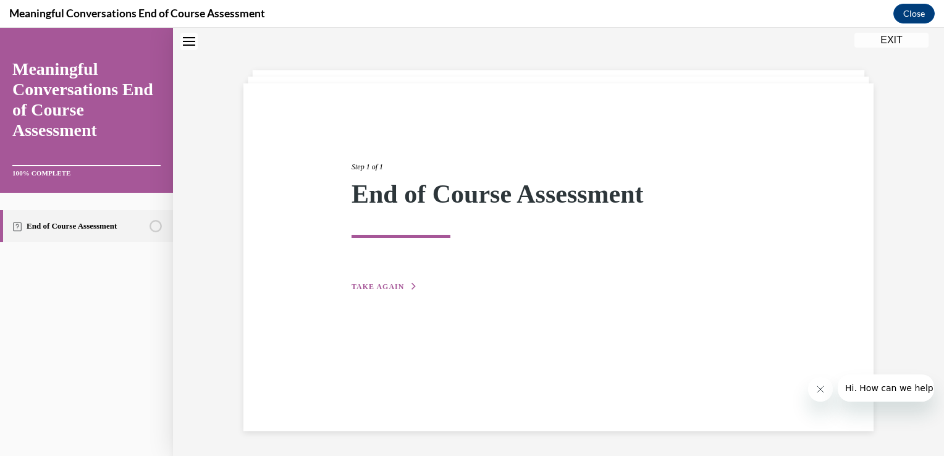
scroll to position [39, 0]
click at [367, 290] on button "TAKE AGAIN" at bounding box center [385, 286] width 66 height 11
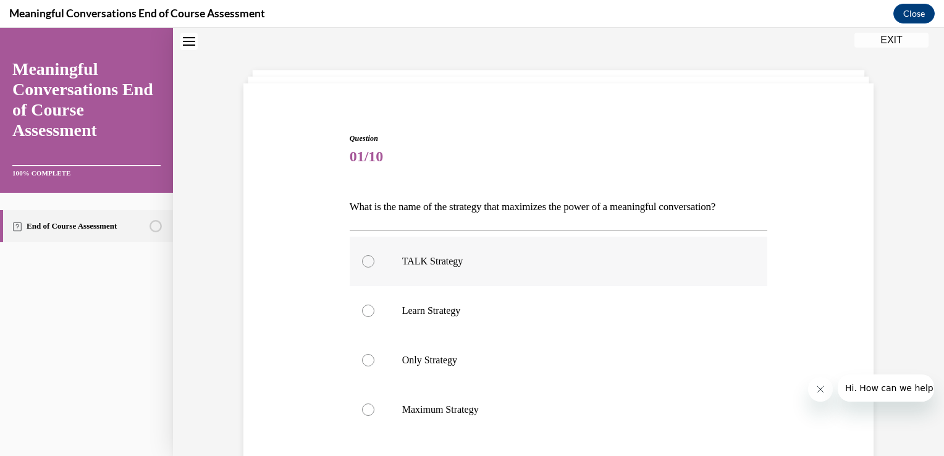
click at [366, 258] on div at bounding box center [368, 261] width 12 height 12
click at [366, 258] on input "TALK Strategy" at bounding box center [368, 261] width 12 height 12
radio input "true"
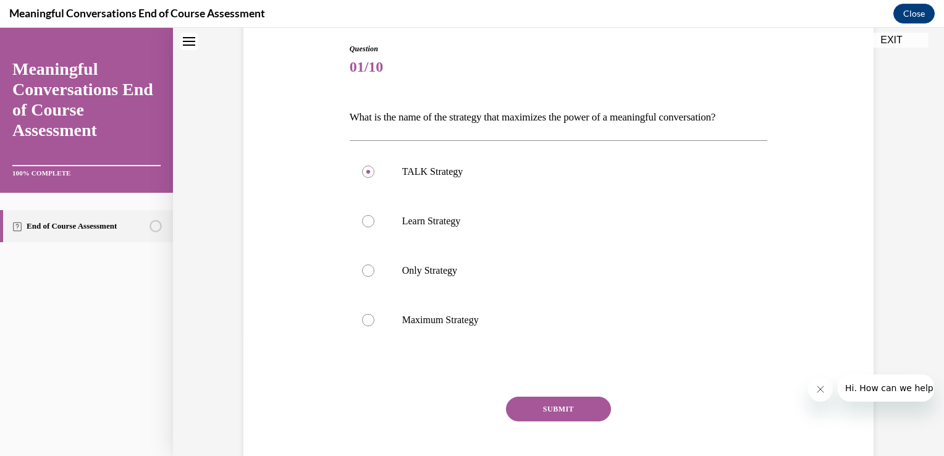
scroll to position [148, 0]
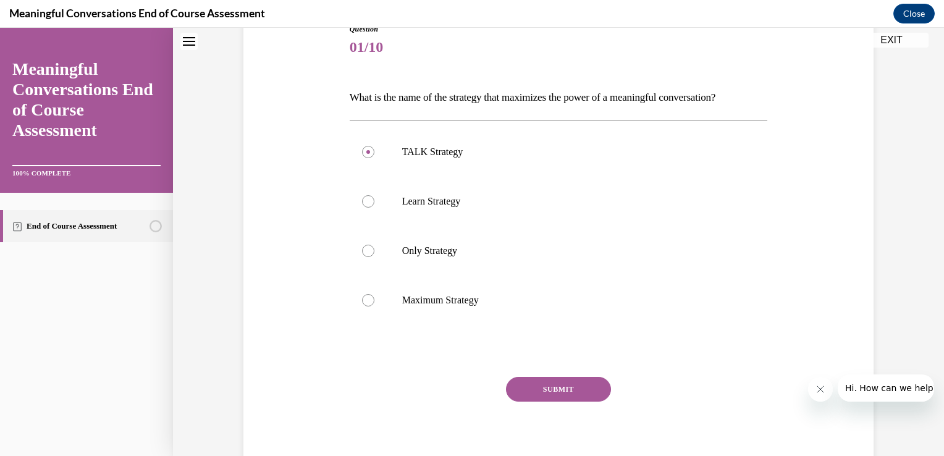
click at [558, 379] on button "SUBMIT" at bounding box center [558, 389] width 105 height 25
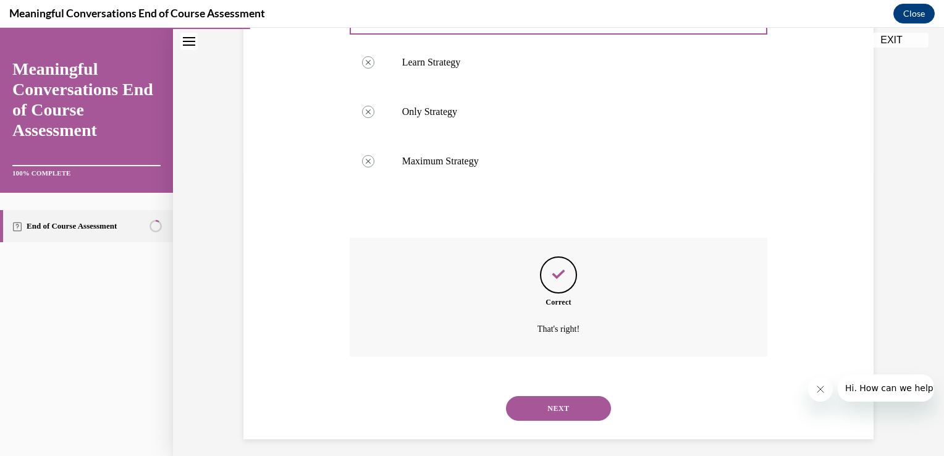
scroll to position [294, 0]
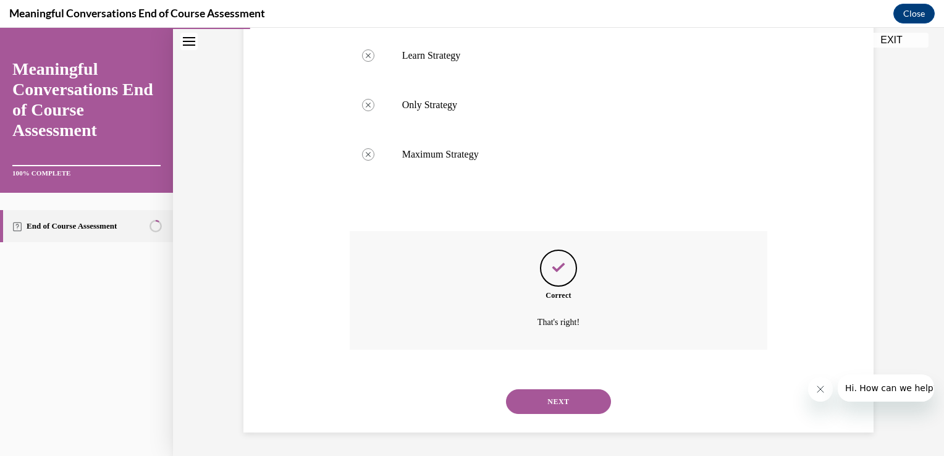
click at [546, 402] on button "NEXT" at bounding box center [558, 401] width 105 height 25
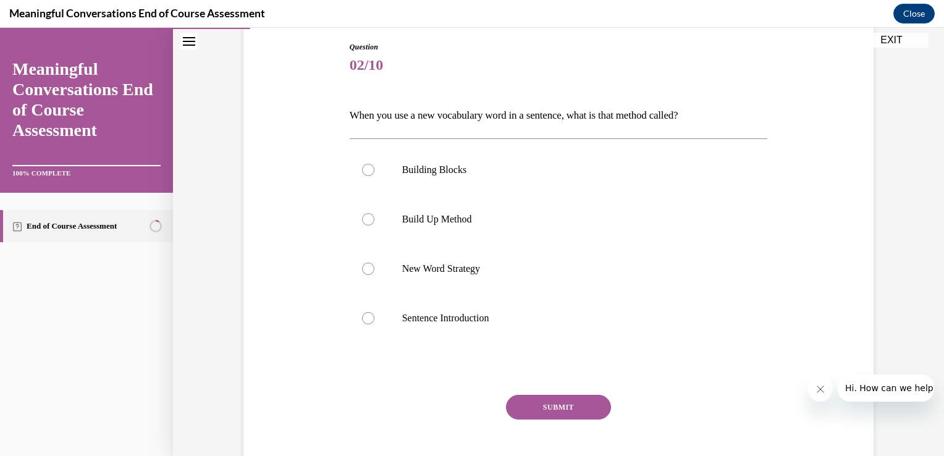
scroll to position [132, 0]
click at [366, 272] on div at bounding box center [368, 267] width 12 height 12
click at [366, 272] on input "New Word Strategy" at bounding box center [368, 267] width 12 height 12
radio input "true"
click at [558, 409] on button "SUBMIT" at bounding box center [558, 406] width 105 height 25
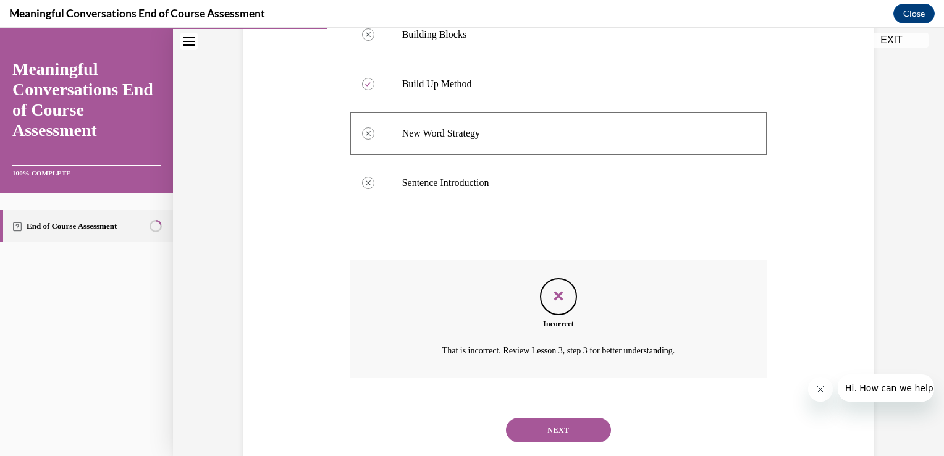
scroll to position [294, 0]
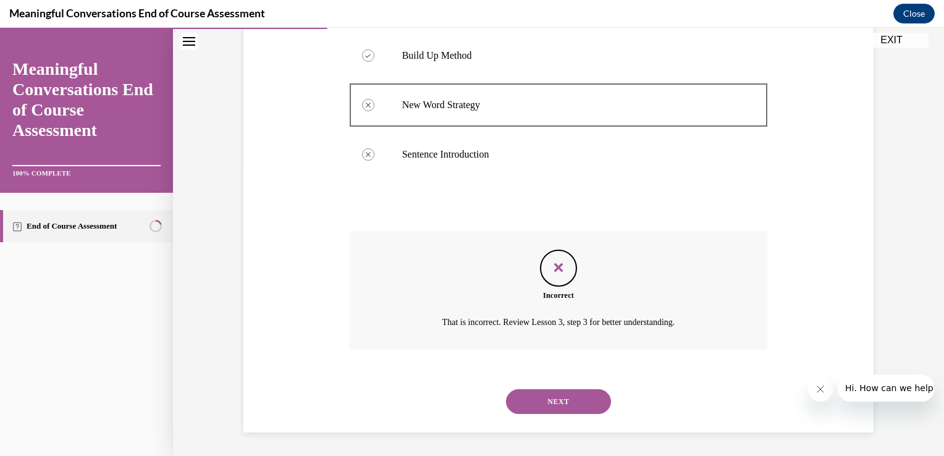
click at [536, 397] on button "NEXT" at bounding box center [558, 401] width 105 height 25
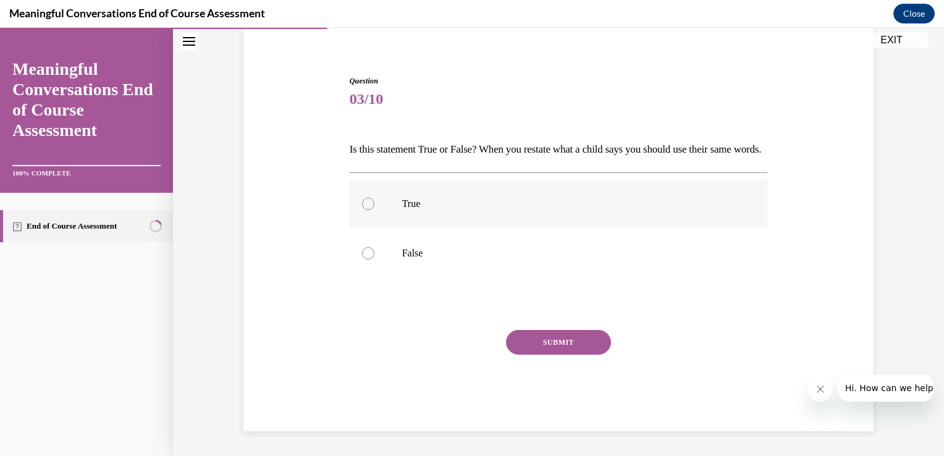
click at [369, 201] on label "True" at bounding box center [559, 203] width 418 height 49
click at [369, 201] on input "True" at bounding box center [368, 204] width 12 height 12
radio input "true"
click at [539, 342] on button "SUBMIT" at bounding box center [558, 342] width 105 height 25
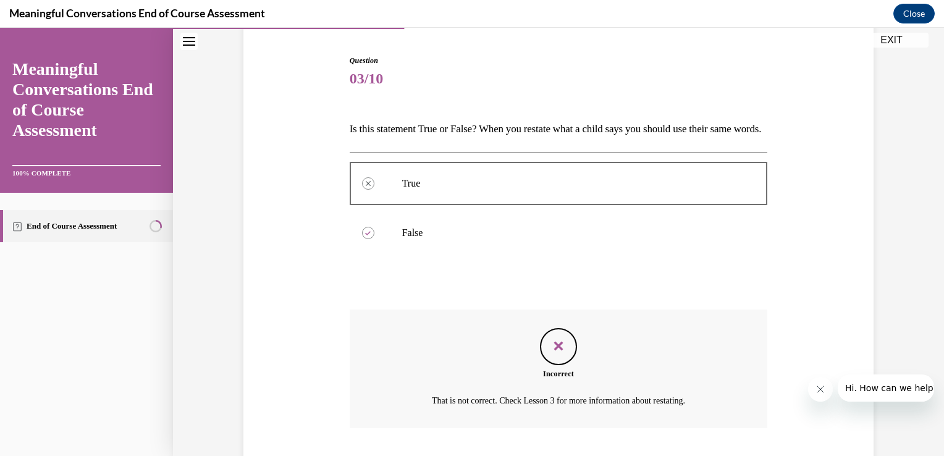
scroll to position [217, 0]
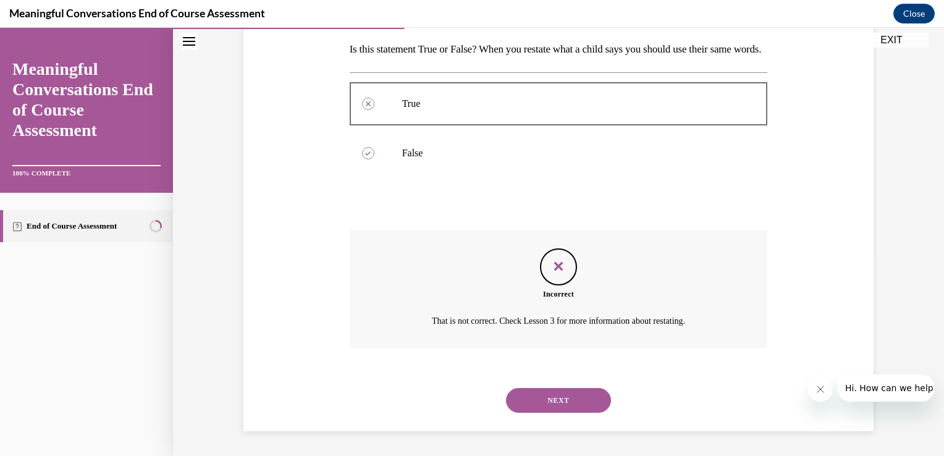
click at [544, 401] on button "NEXT" at bounding box center [558, 400] width 105 height 25
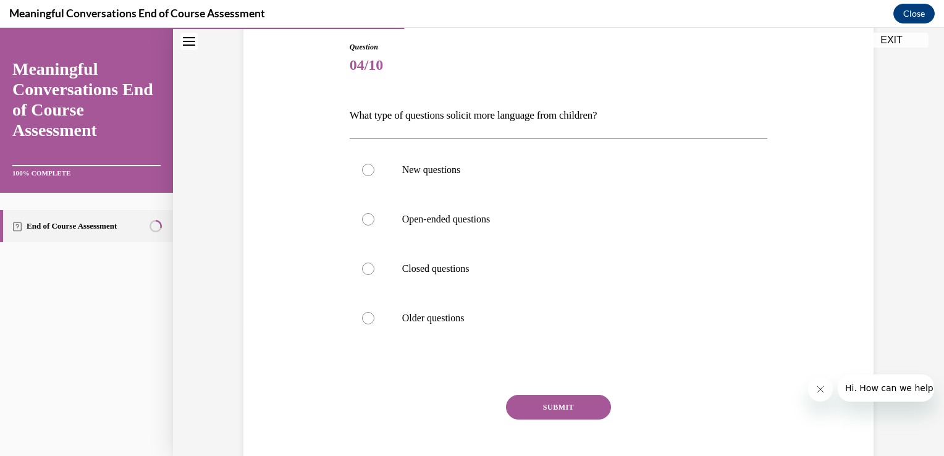
scroll to position [133, 0]
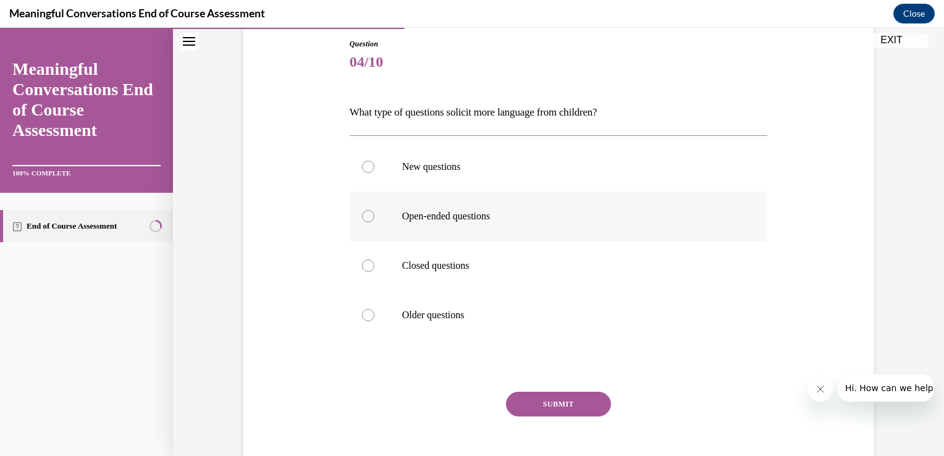
click at [362, 211] on div at bounding box center [368, 216] width 12 height 12
click at [362, 211] on input "Open-ended questions" at bounding box center [368, 216] width 12 height 12
radio input "true"
click at [539, 410] on button "SUBMIT" at bounding box center [558, 404] width 105 height 25
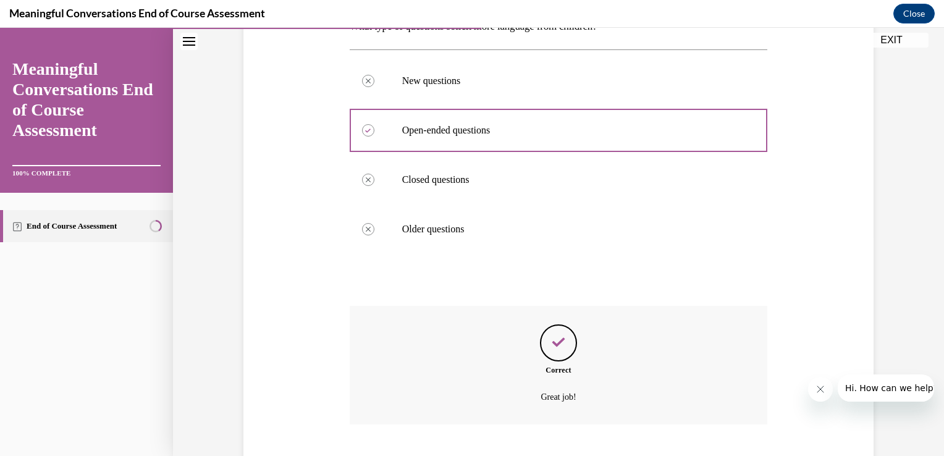
scroll to position [294, 0]
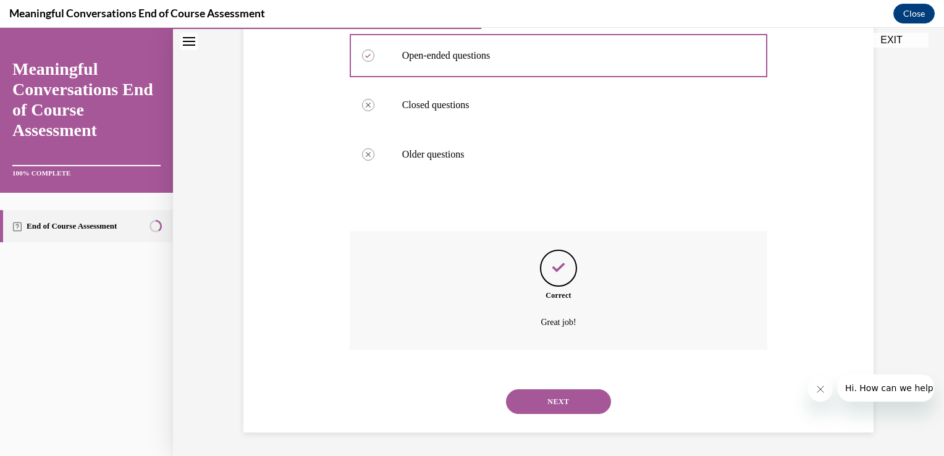
click at [539, 405] on button "NEXT" at bounding box center [558, 401] width 105 height 25
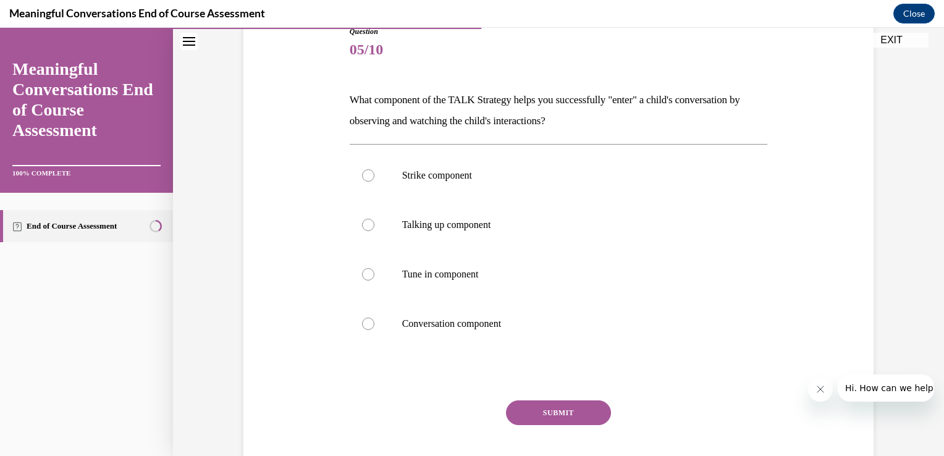
drag, startPoint x: 935, startPoint y: 283, endPoint x: 932, endPoint y: 404, distance: 121.1
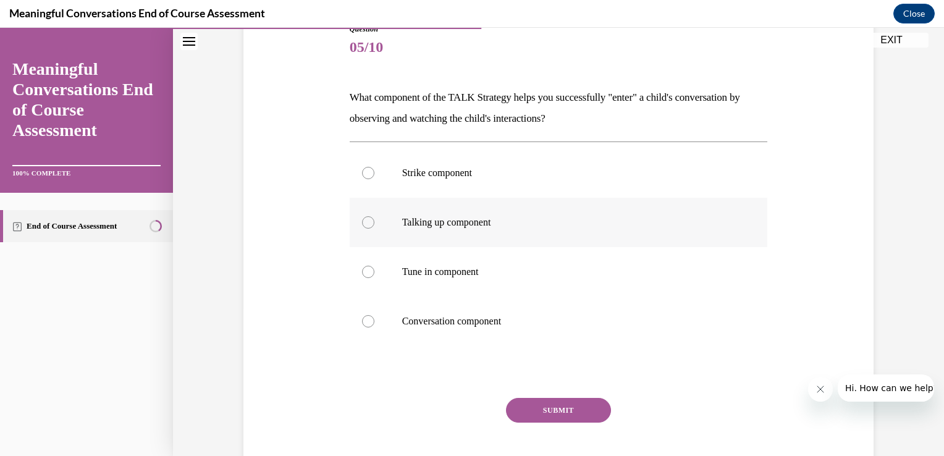
click at [362, 222] on div at bounding box center [368, 222] width 12 height 12
click at [362, 222] on input "Talking up component" at bounding box center [368, 222] width 12 height 12
radio input "true"
click at [543, 404] on button "SUBMIT" at bounding box center [558, 410] width 105 height 25
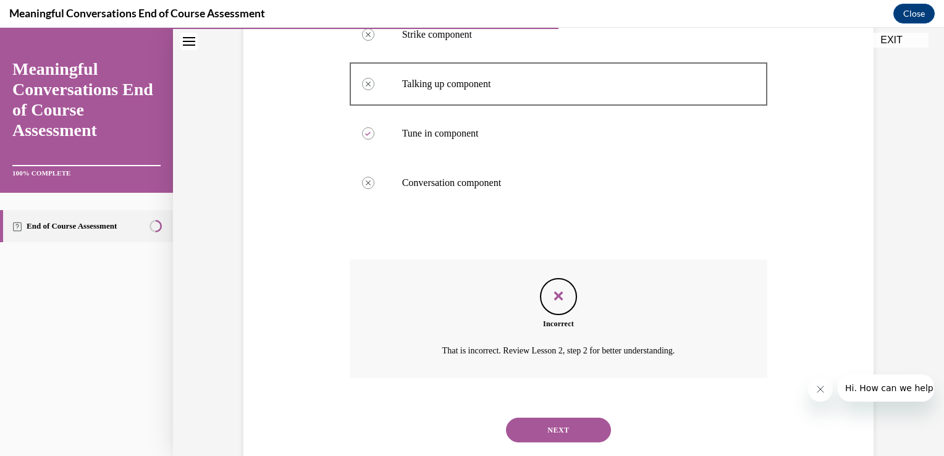
scroll to position [316, 0]
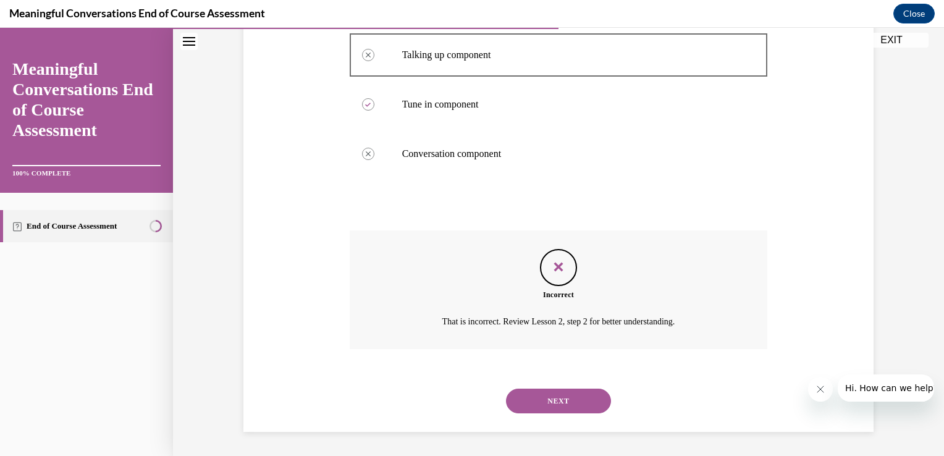
click at [543, 404] on button "NEXT" at bounding box center [558, 401] width 105 height 25
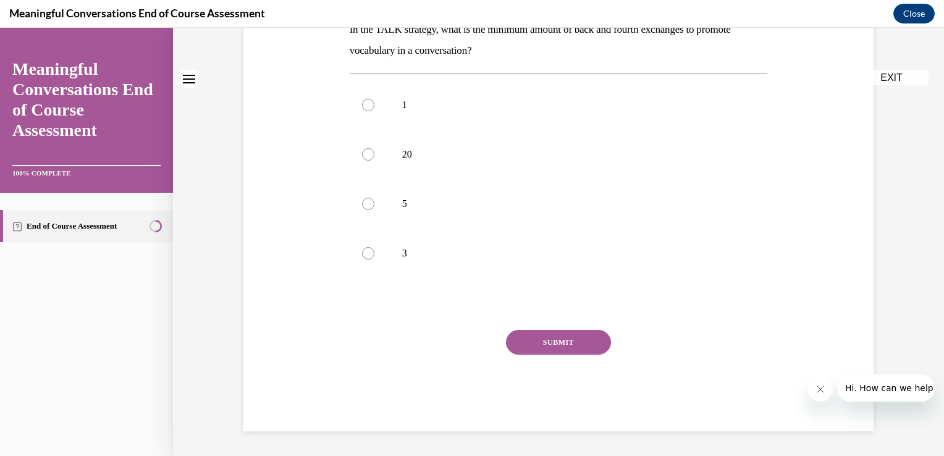
scroll to position [0, 0]
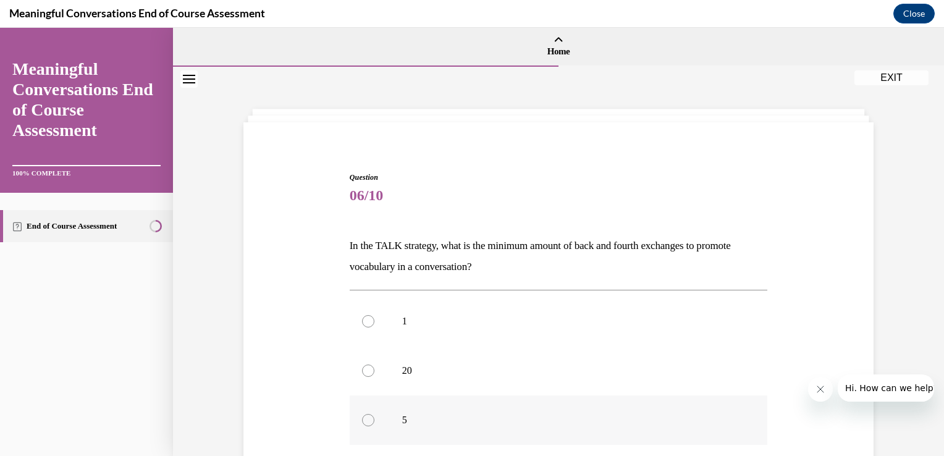
click at [362, 419] on div at bounding box center [368, 420] width 12 height 12
click at [362, 419] on input "5" at bounding box center [368, 420] width 12 height 12
radio input "true"
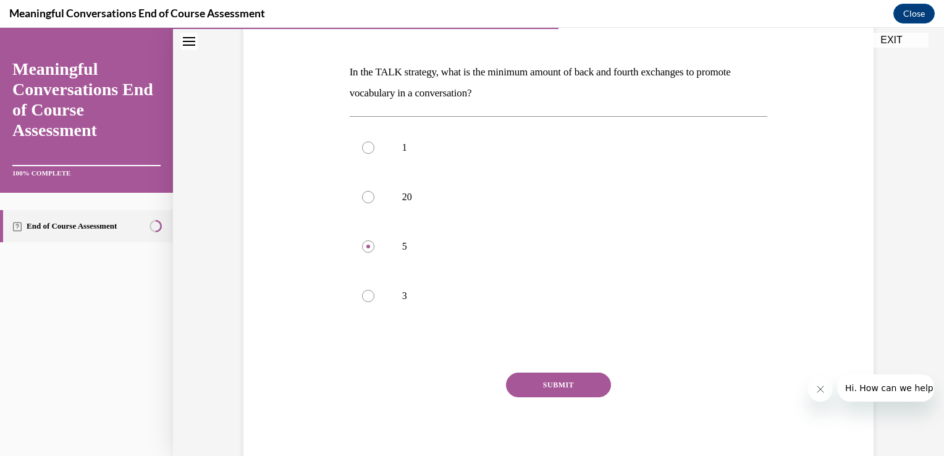
scroll to position [185, 0]
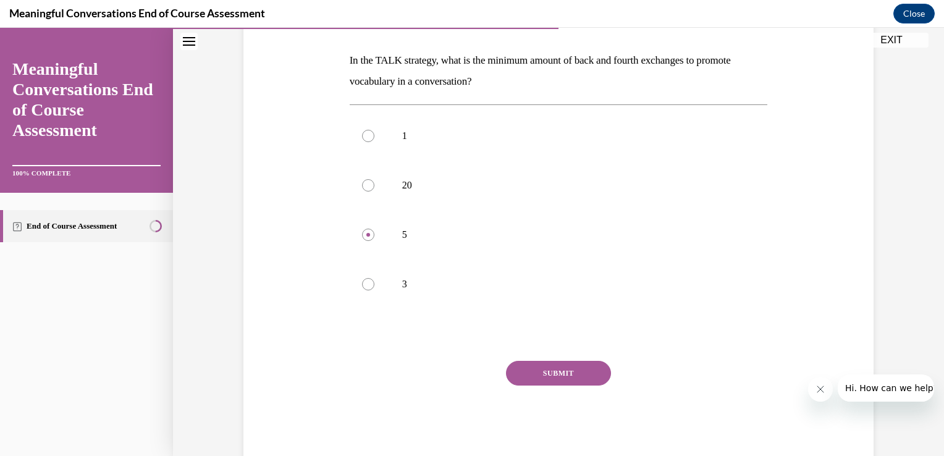
click at [573, 368] on button "SUBMIT" at bounding box center [558, 373] width 105 height 25
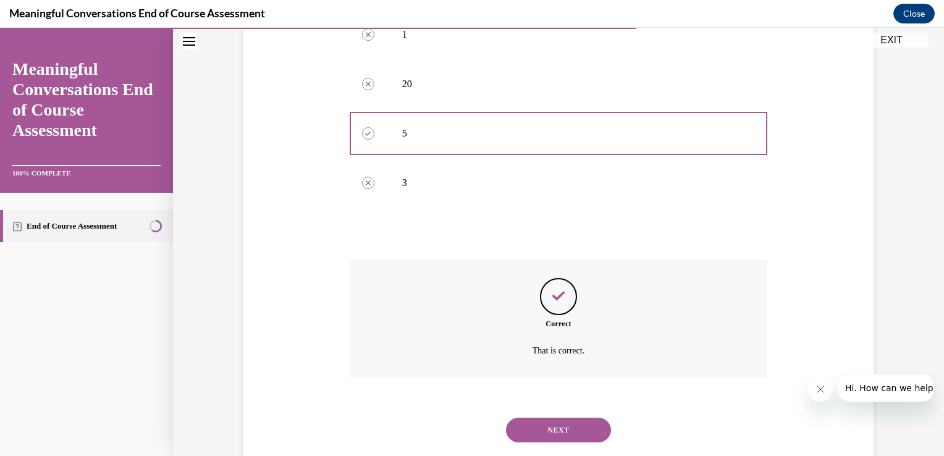
scroll to position [316, 0]
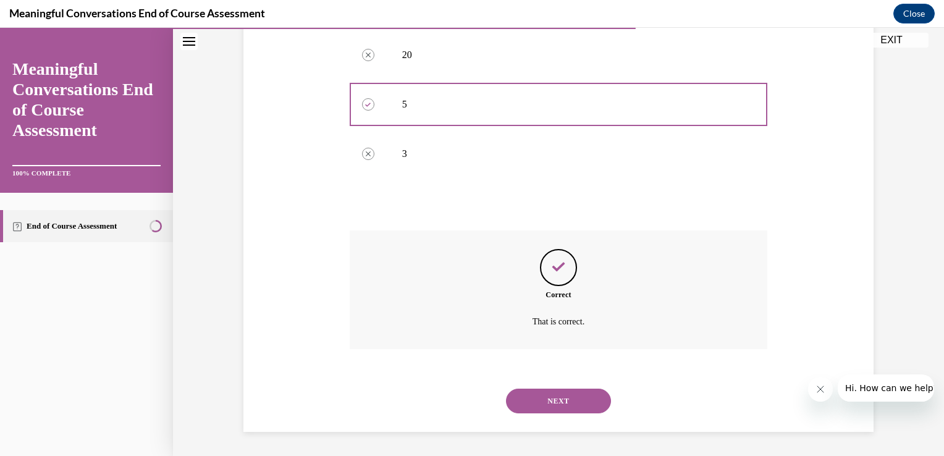
click at [532, 403] on button "NEXT" at bounding box center [558, 401] width 105 height 25
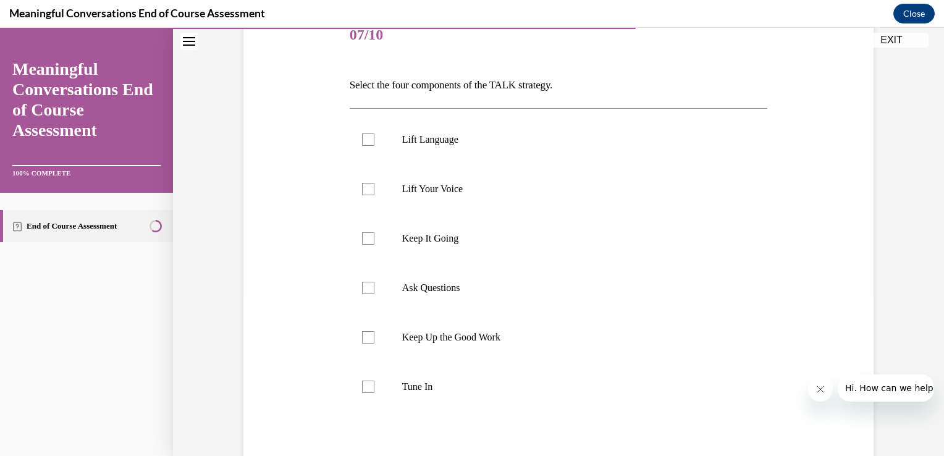
scroll to position [162, 0]
click at [364, 141] on div at bounding box center [368, 138] width 12 height 12
click at [364, 141] on input "Lift Language" at bounding box center [368, 138] width 12 height 12
checkbox input "true"
click at [362, 234] on div at bounding box center [368, 236] width 12 height 12
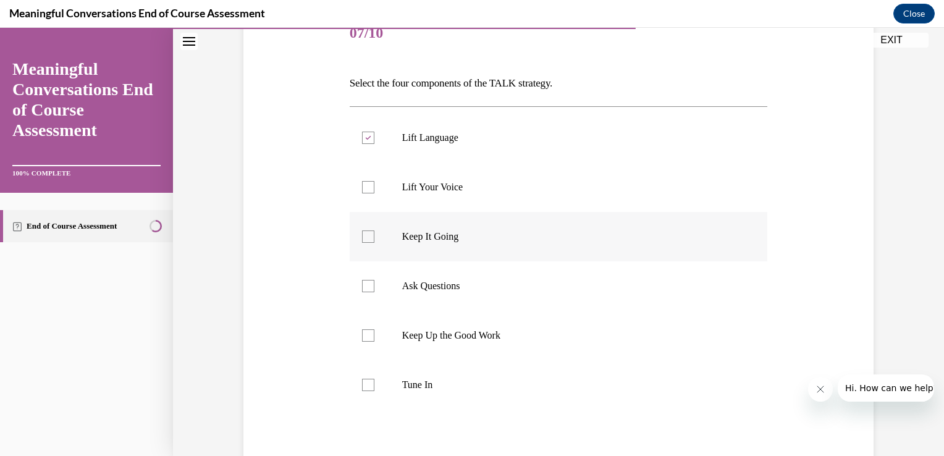
click at [362, 234] on input "Keep It Going" at bounding box center [368, 236] width 12 height 12
checkbox input "true"
click at [362, 389] on div at bounding box center [368, 385] width 12 height 12
click at [362, 389] on input "Tune In" at bounding box center [368, 385] width 12 height 12
checkbox input "true"
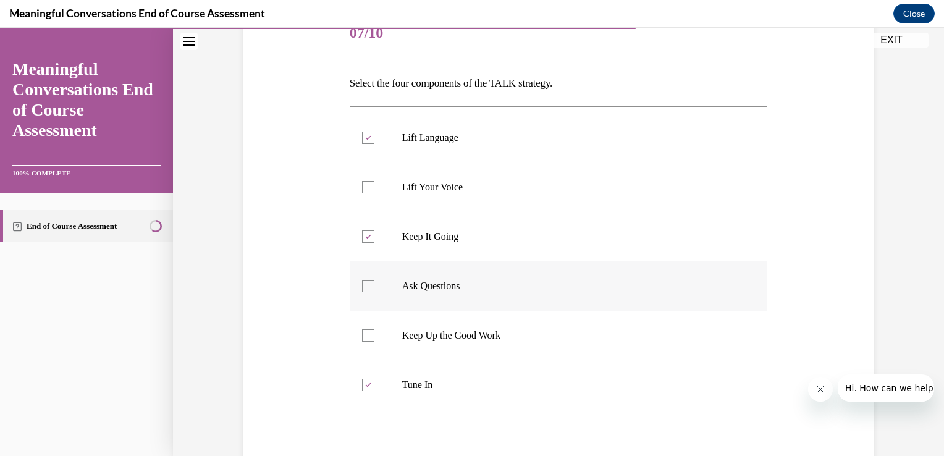
click at [362, 282] on div at bounding box center [368, 286] width 12 height 12
click at [362, 282] on input "Ask Questions" at bounding box center [368, 286] width 12 height 12
checkbox input "true"
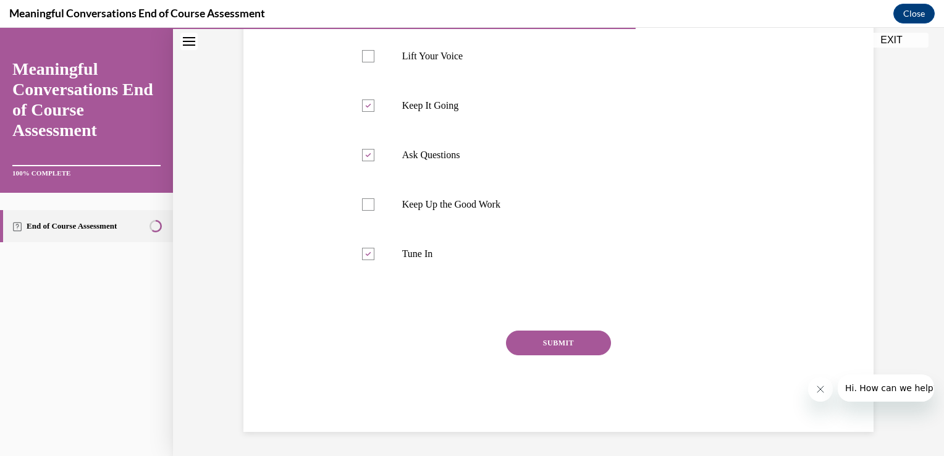
click at [566, 344] on button "SUBMIT" at bounding box center [558, 343] width 105 height 25
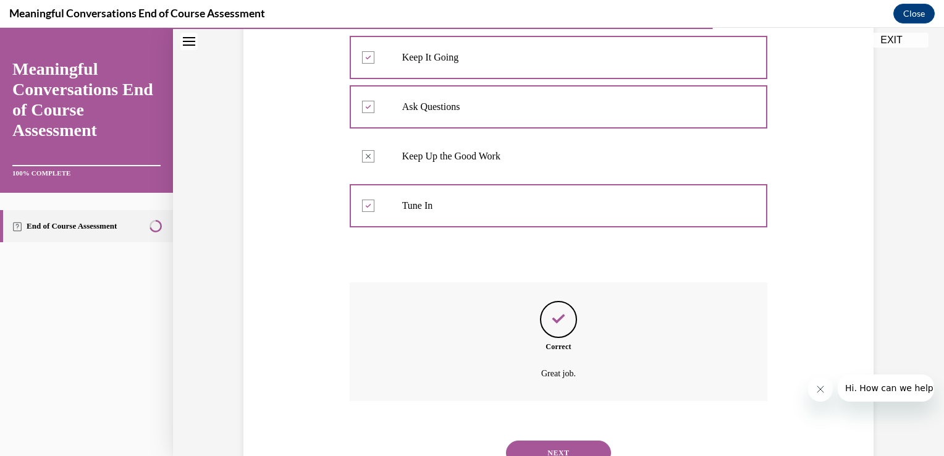
scroll to position [393, 0]
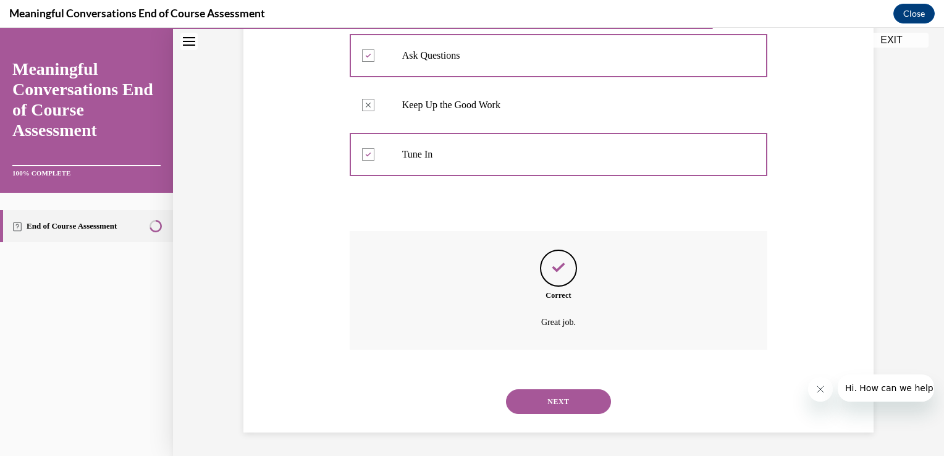
click at [545, 402] on button "NEXT" at bounding box center [558, 401] width 105 height 25
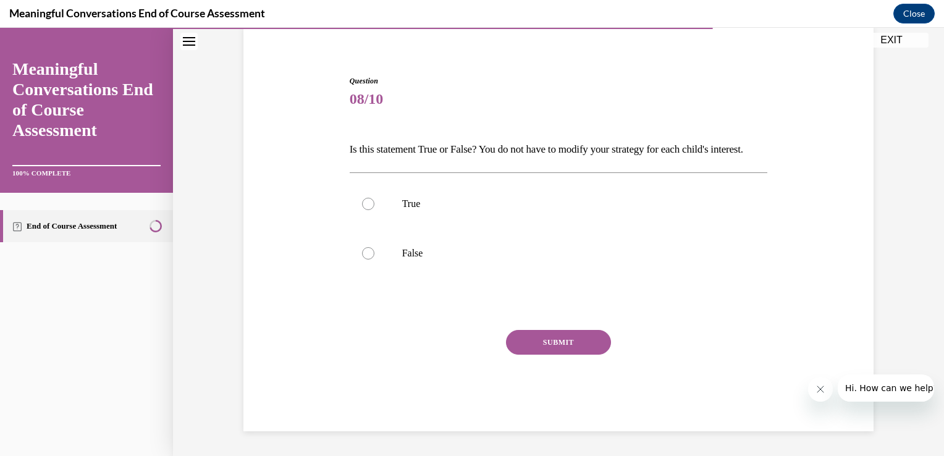
scroll to position [117, 0]
click at [362, 248] on div at bounding box center [368, 253] width 12 height 12
click at [362, 248] on input "False" at bounding box center [368, 253] width 12 height 12
radio input "true"
click at [540, 337] on button "SUBMIT" at bounding box center [558, 342] width 105 height 25
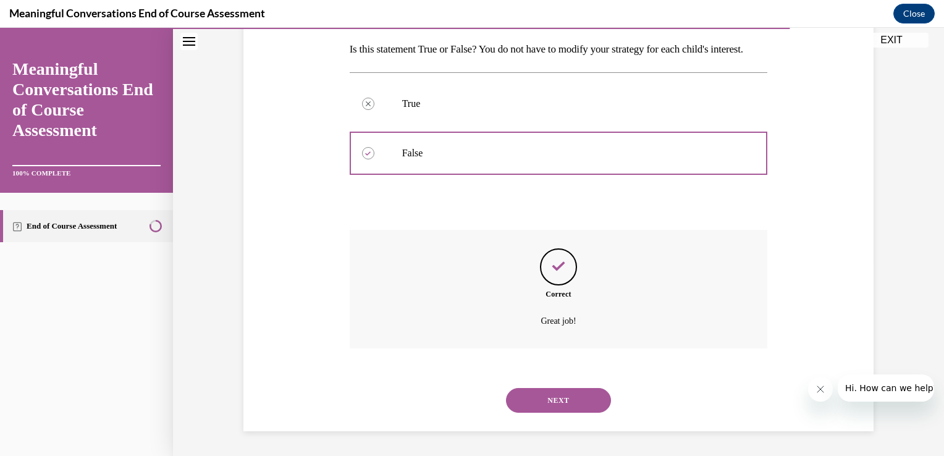
scroll to position [217, 0]
click at [526, 399] on button "NEXT" at bounding box center [558, 400] width 105 height 25
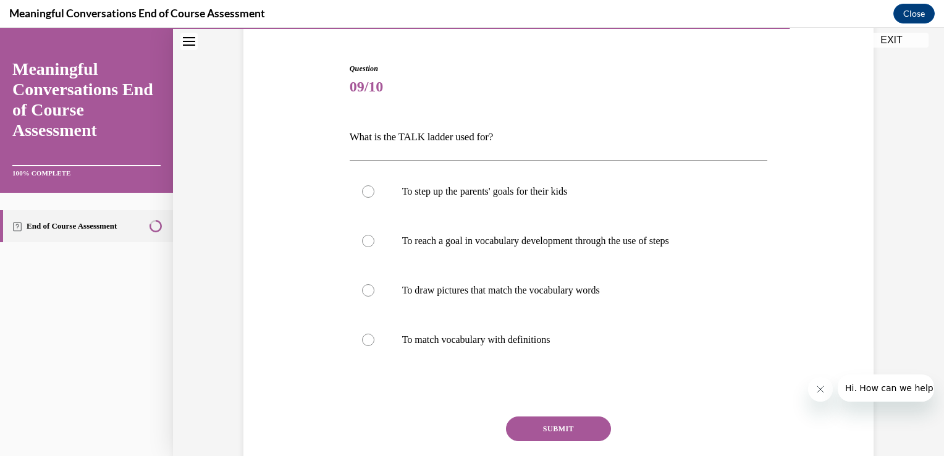
scroll to position [195, 0]
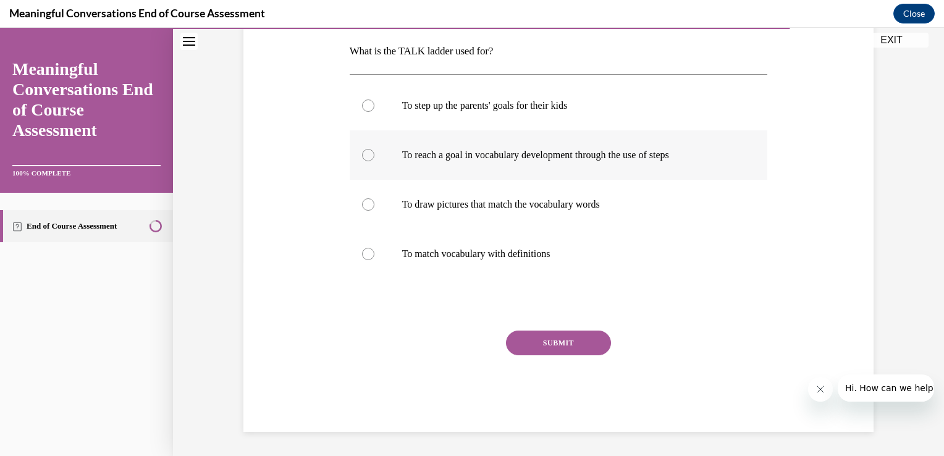
click at [362, 154] on div at bounding box center [368, 155] width 12 height 12
click at [362, 154] on input "To reach a goal in vocabulary development through the use of steps" at bounding box center [368, 155] width 12 height 12
radio input "true"
click at [528, 345] on button "SUBMIT" at bounding box center [558, 343] width 105 height 25
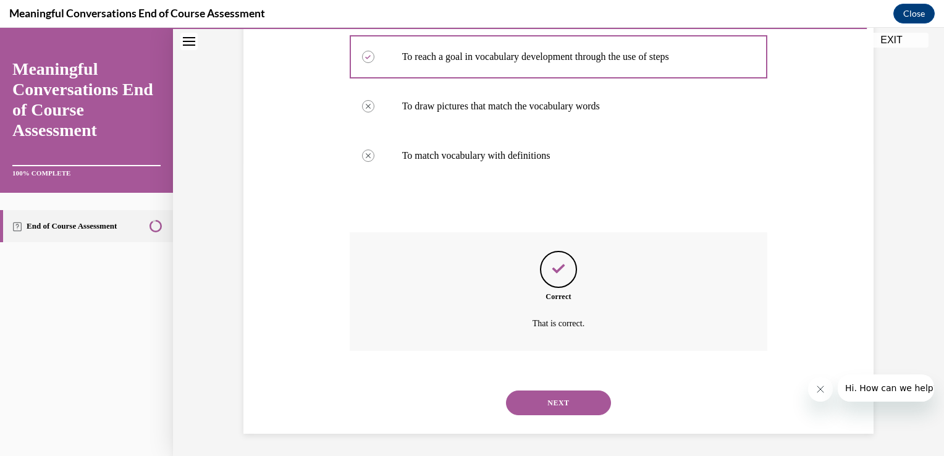
scroll to position [294, 0]
click at [544, 402] on button "NEXT" at bounding box center [558, 401] width 105 height 25
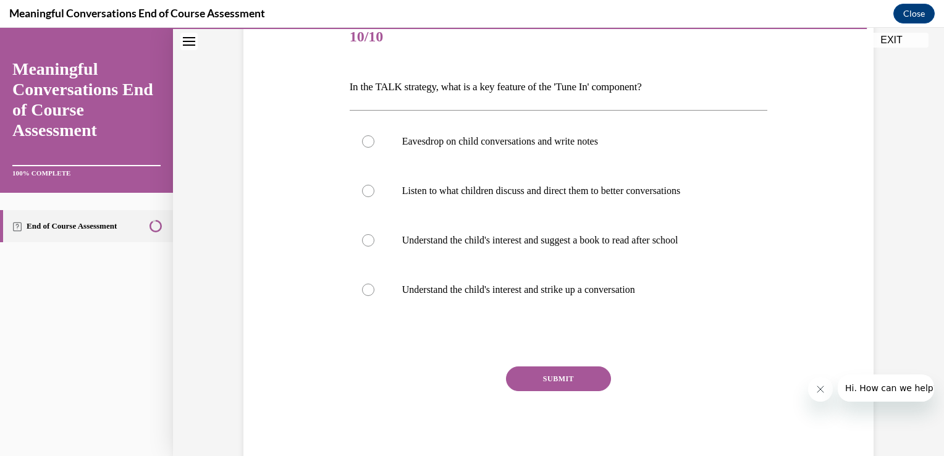
scroll to position [161, 0]
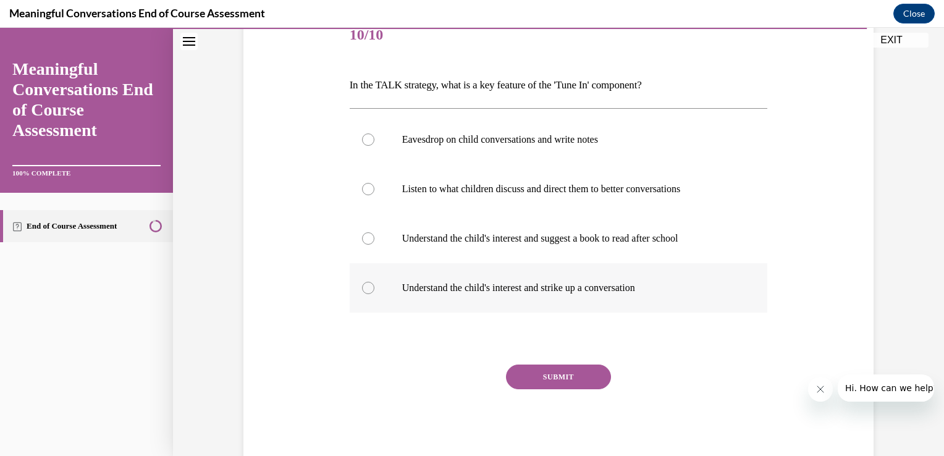
click at [368, 292] on label "Understand the child's interest and strike up a conversation" at bounding box center [559, 287] width 418 height 49
click at [368, 292] on input "Understand the child's interest and strike up a conversation" at bounding box center [368, 288] width 12 height 12
radio input "true"
click at [551, 369] on button "SUBMIT" at bounding box center [558, 376] width 105 height 25
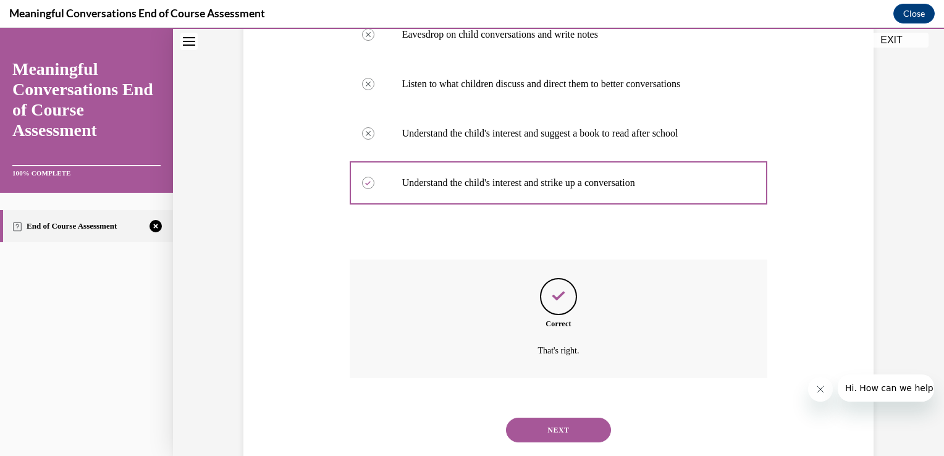
scroll to position [294, 0]
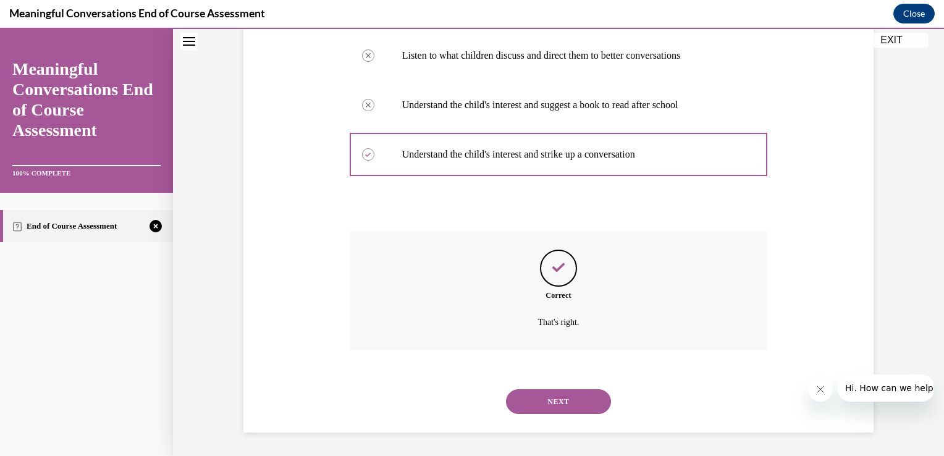
click at [531, 395] on button "NEXT" at bounding box center [558, 401] width 105 height 25
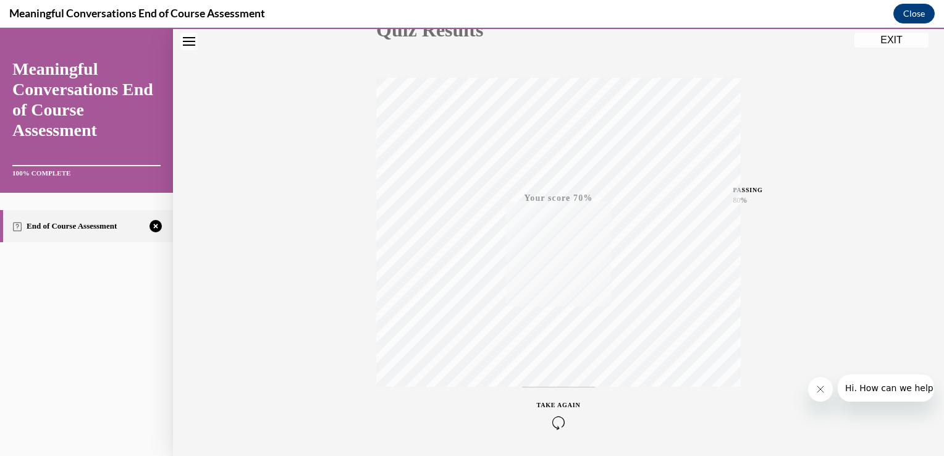
scroll to position [204, 0]
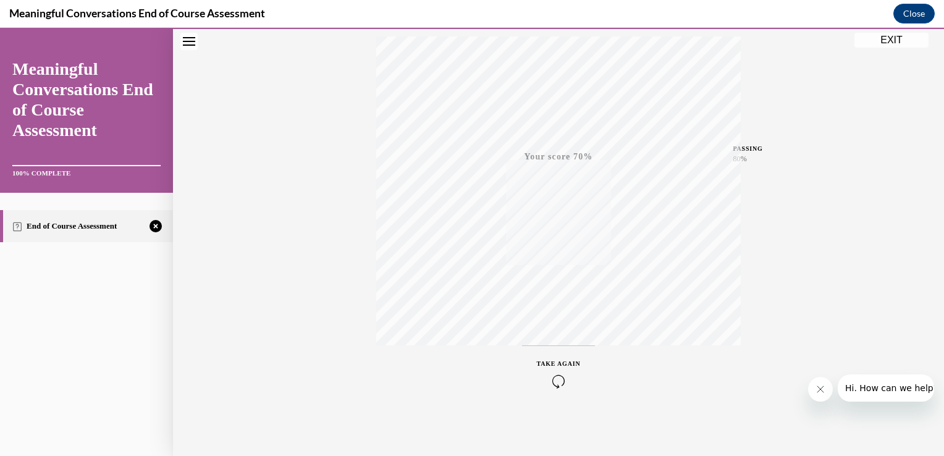
click at [553, 381] on icon "button" at bounding box center [559, 381] width 44 height 14
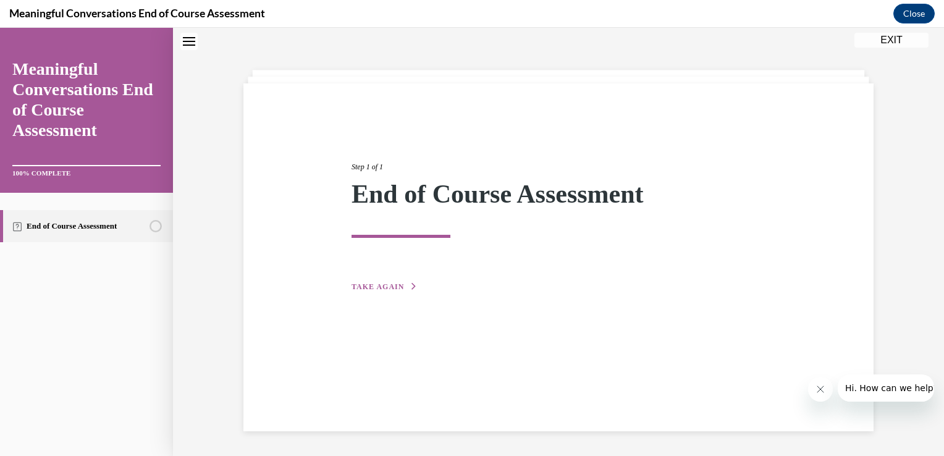
scroll to position [39, 0]
click at [371, 289] on span "TAKE AGAIN" at bounding box center [378, 286] width 53 height 9
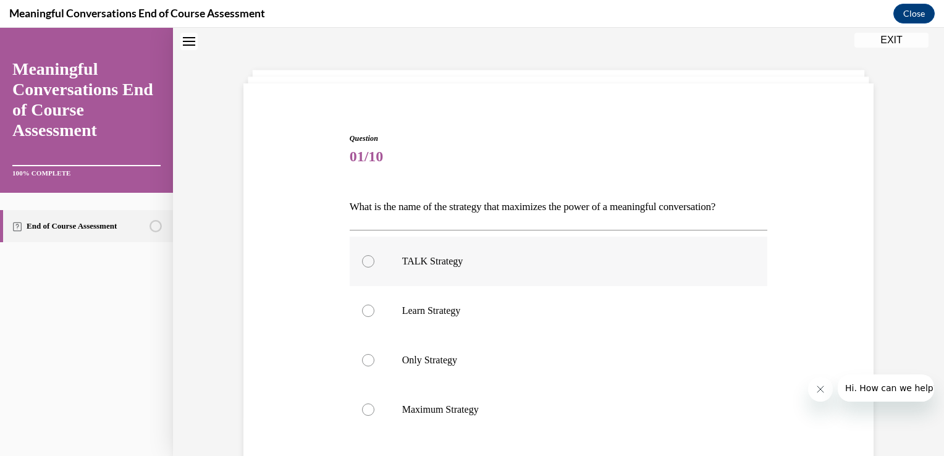
click at [365, 260] on div at bounding box center [368, 261] width 12 height 12
click at [365, 260] on input "TALK Strategy" at bounding box center [368, 261] width 12 height 12
radio input "true"
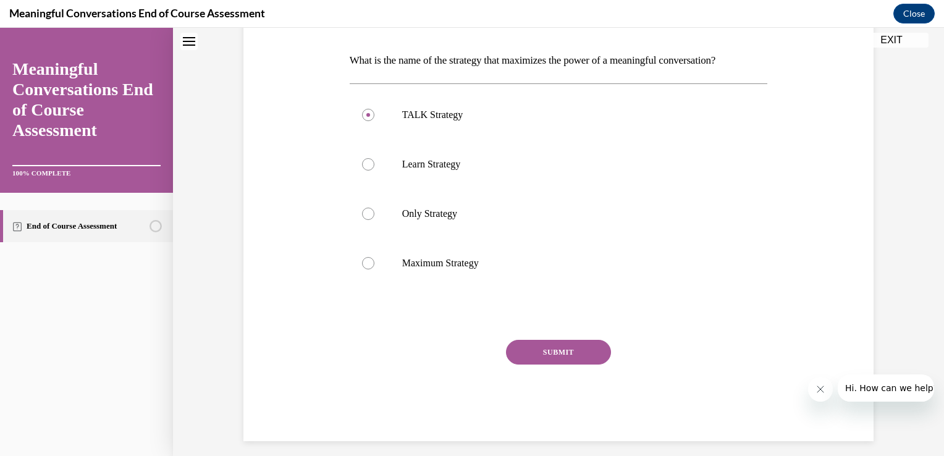
scroll to position [195, 0]
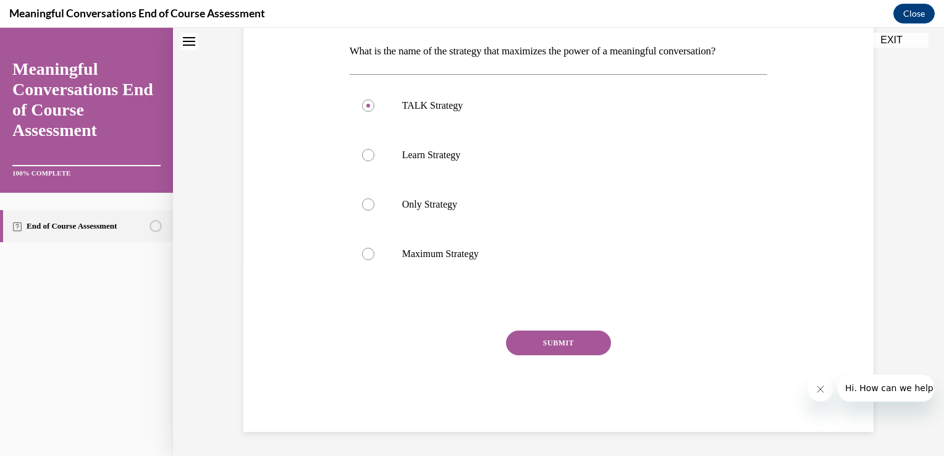
click at [552, 345] on button "SUBMIT" at bounding box center [558, 343] width 105 height 25
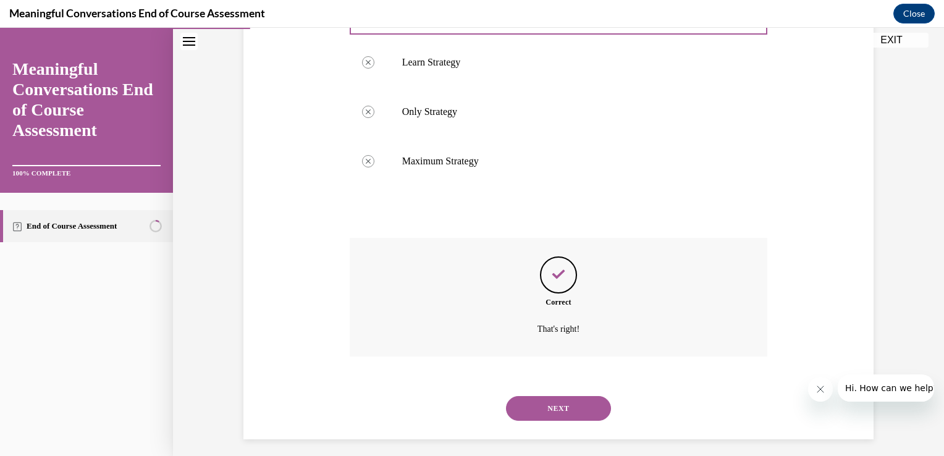
scroll to position [294, 0]
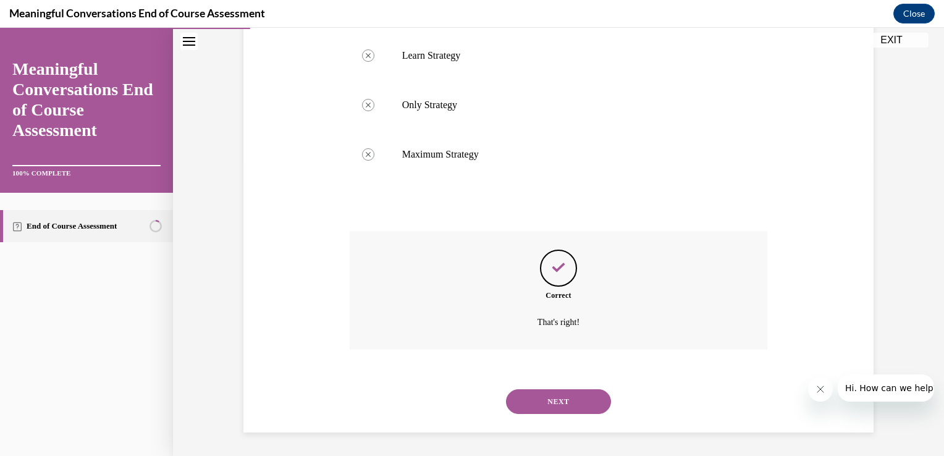
click at [529, 406] on button "NEXT" at bounding box center [558, 401] width 105 height 25
